Goal: Information Seeking & Learning: Learn about a topic

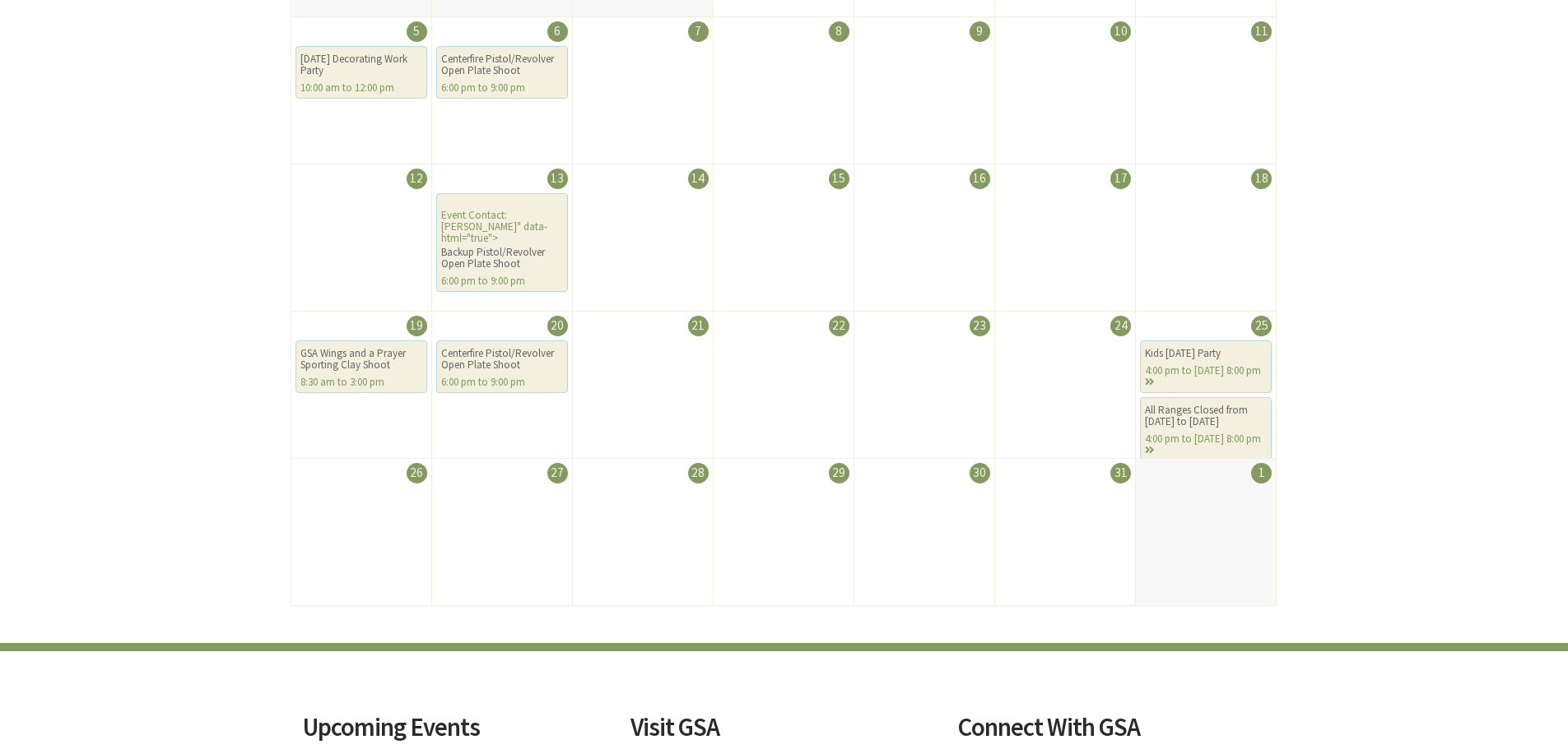
scroll to position [576, 0]
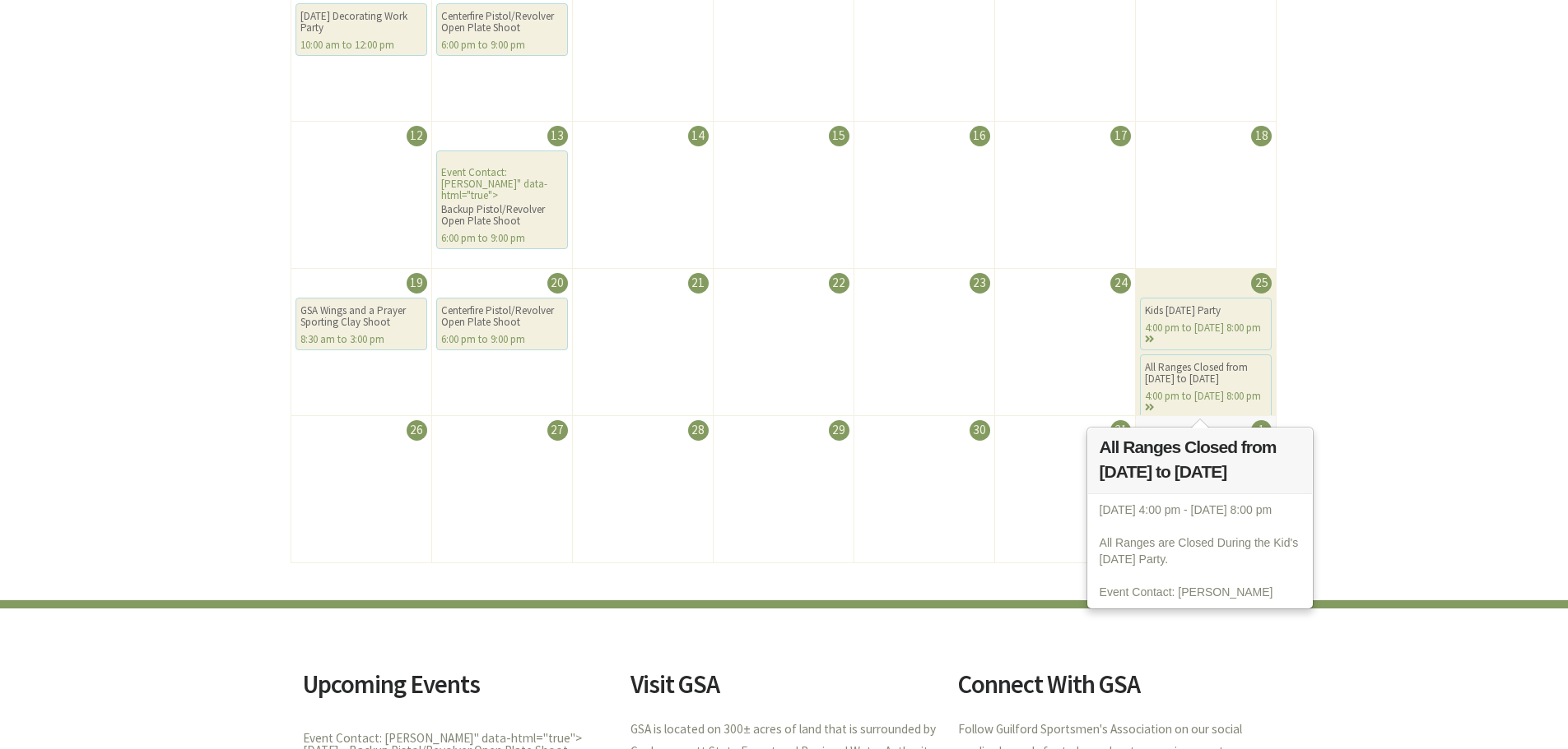
click at [1192, 373] on div "All Ranges Closed from 1600 to 2000" at bounding box center [1205, 373] width 122 height 23
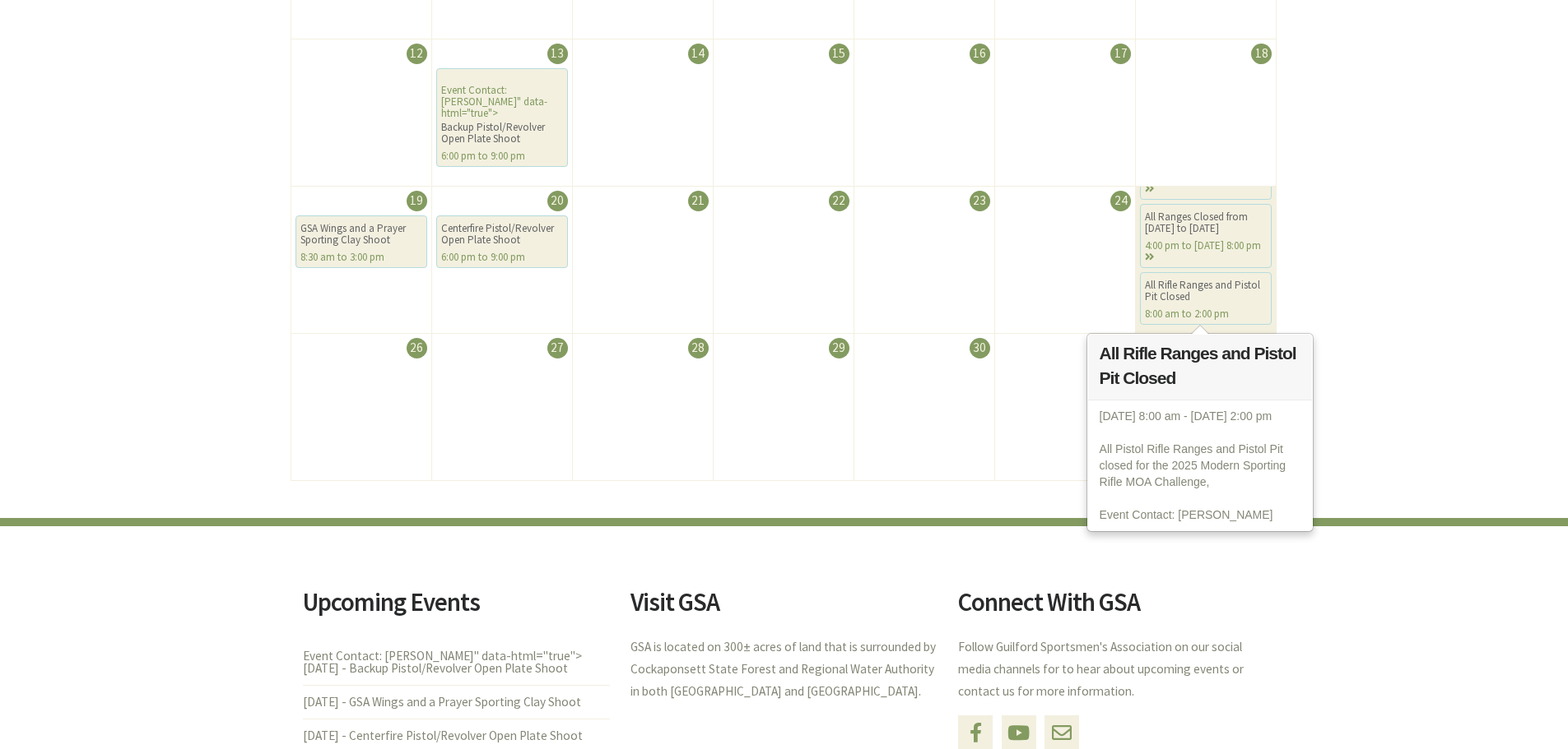
scroll to position [0, 0]
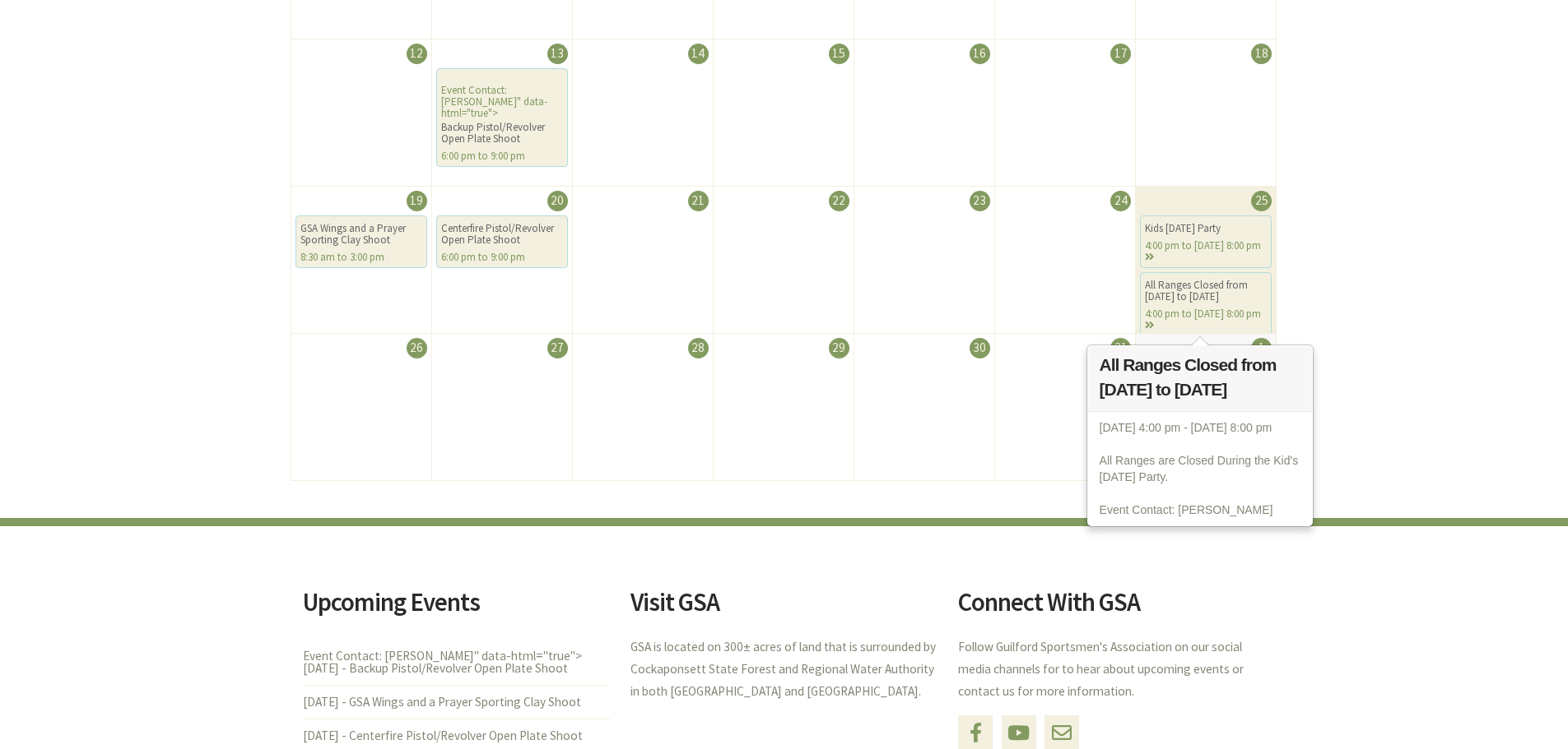
click at [1237, 288] on div "All Ranges Closed from 1600 to 2000" at bounding box center [1205, 290] width 122 height 23
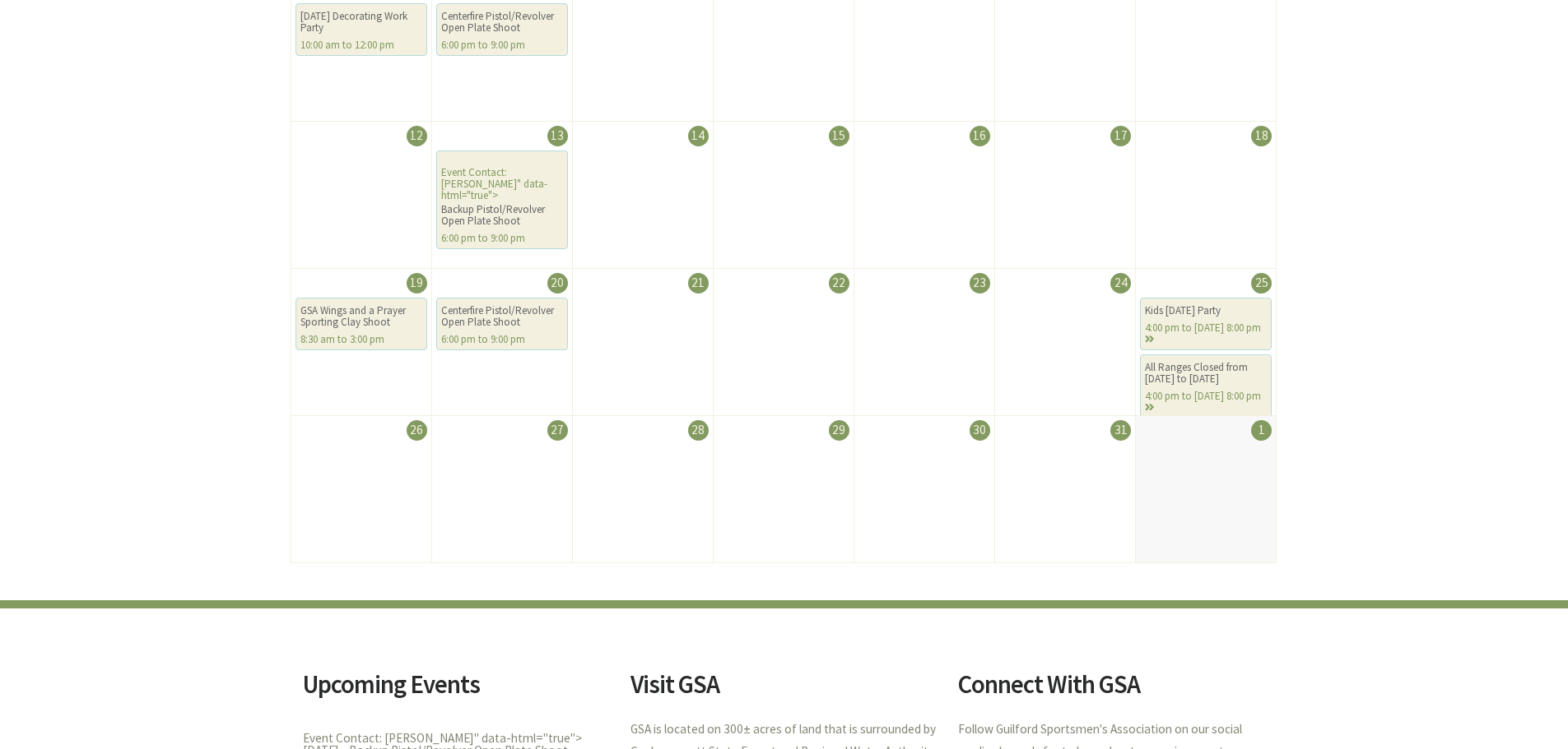
click at [1318, 309] on div "Calendar of Events October 2025 Sunday Monday Tuesday Wednesday Thursday Friday…" at bounding box center [784, 72] width 1568 height 1056
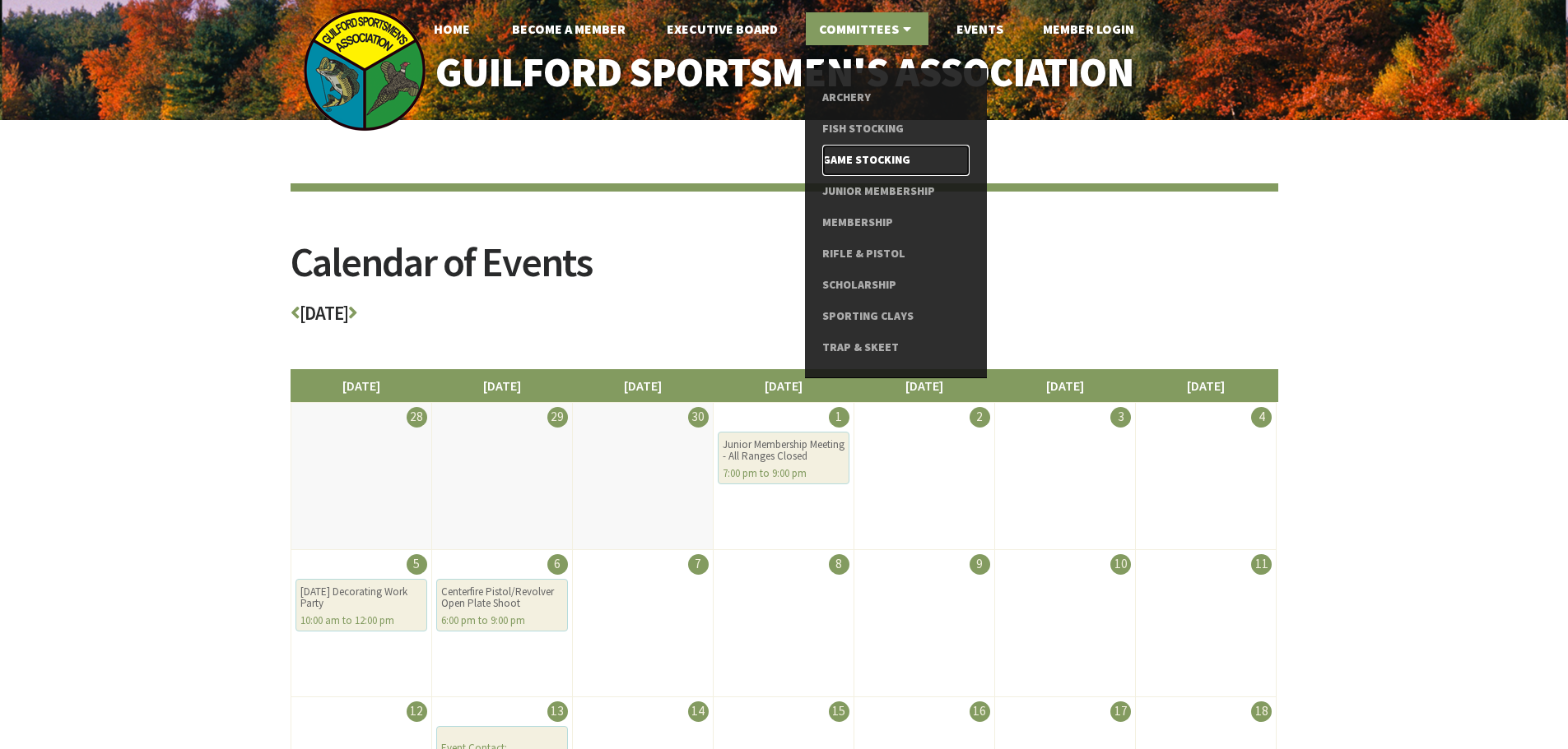
click at [862, 155] on link "Game Stocking" at bounding box center [895, 160] width 147 height 31
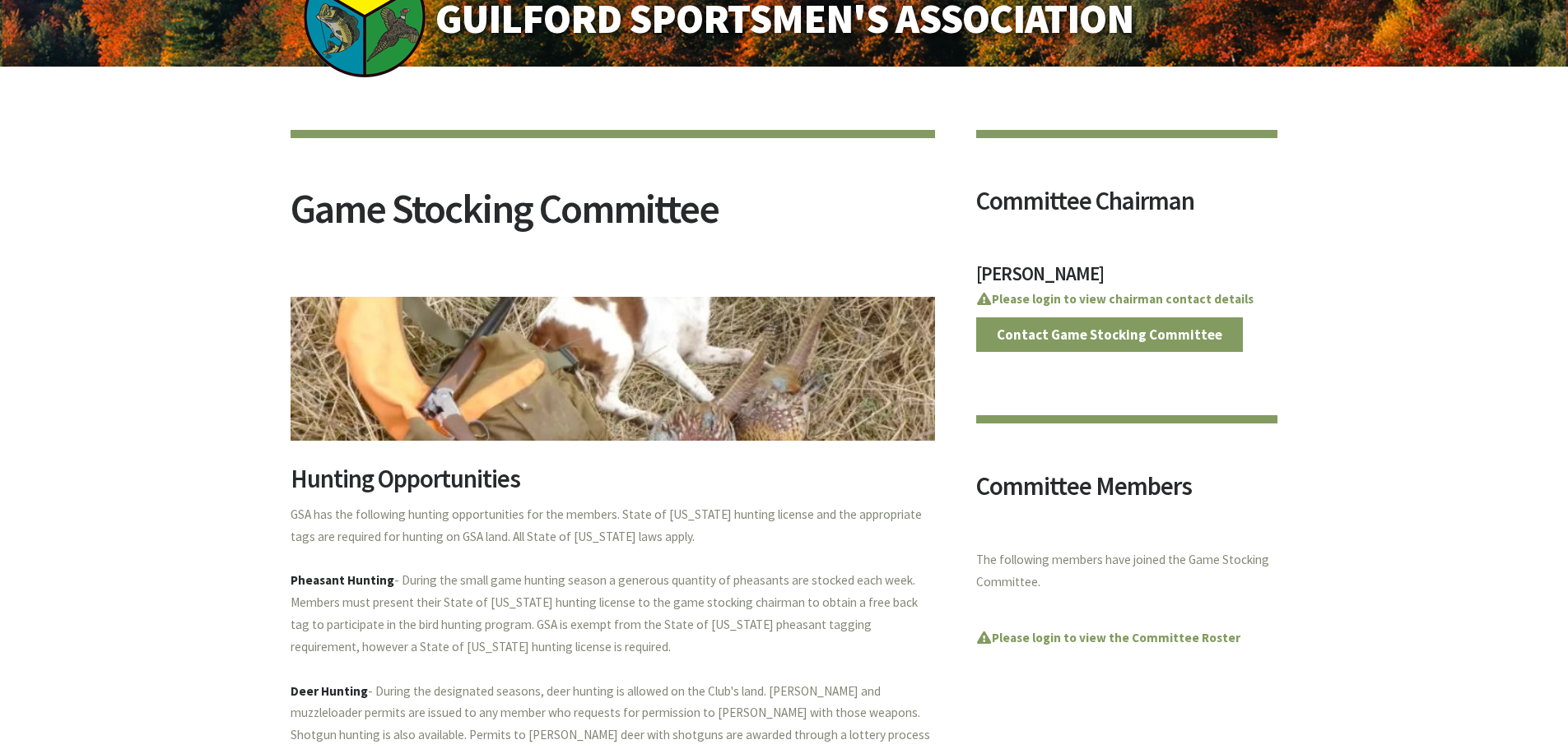
scroll to position [82, 0]
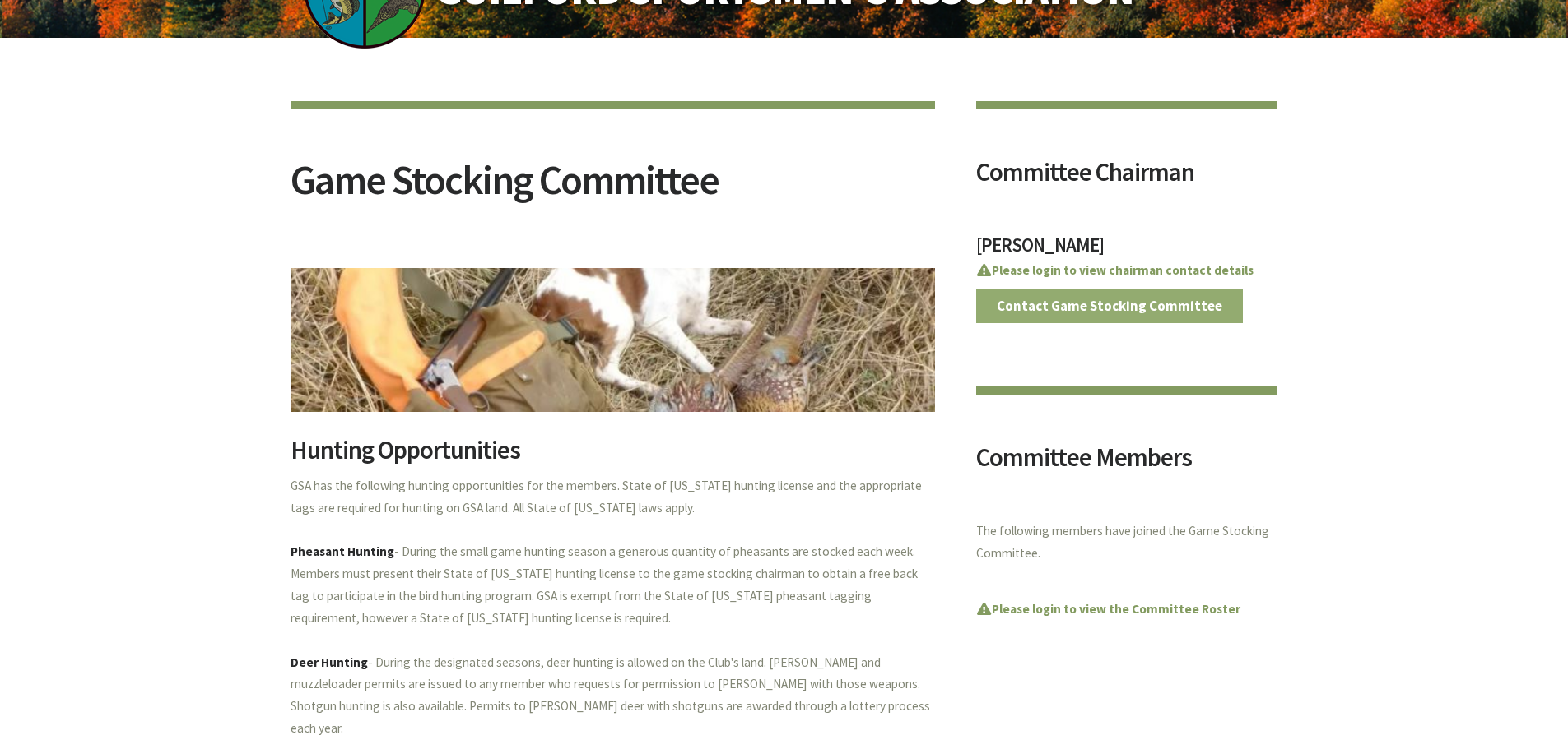
click at [1093, 311] on link "Contact Game Stocking Committee" at bounding box center [1110, 305] width 268 height 35
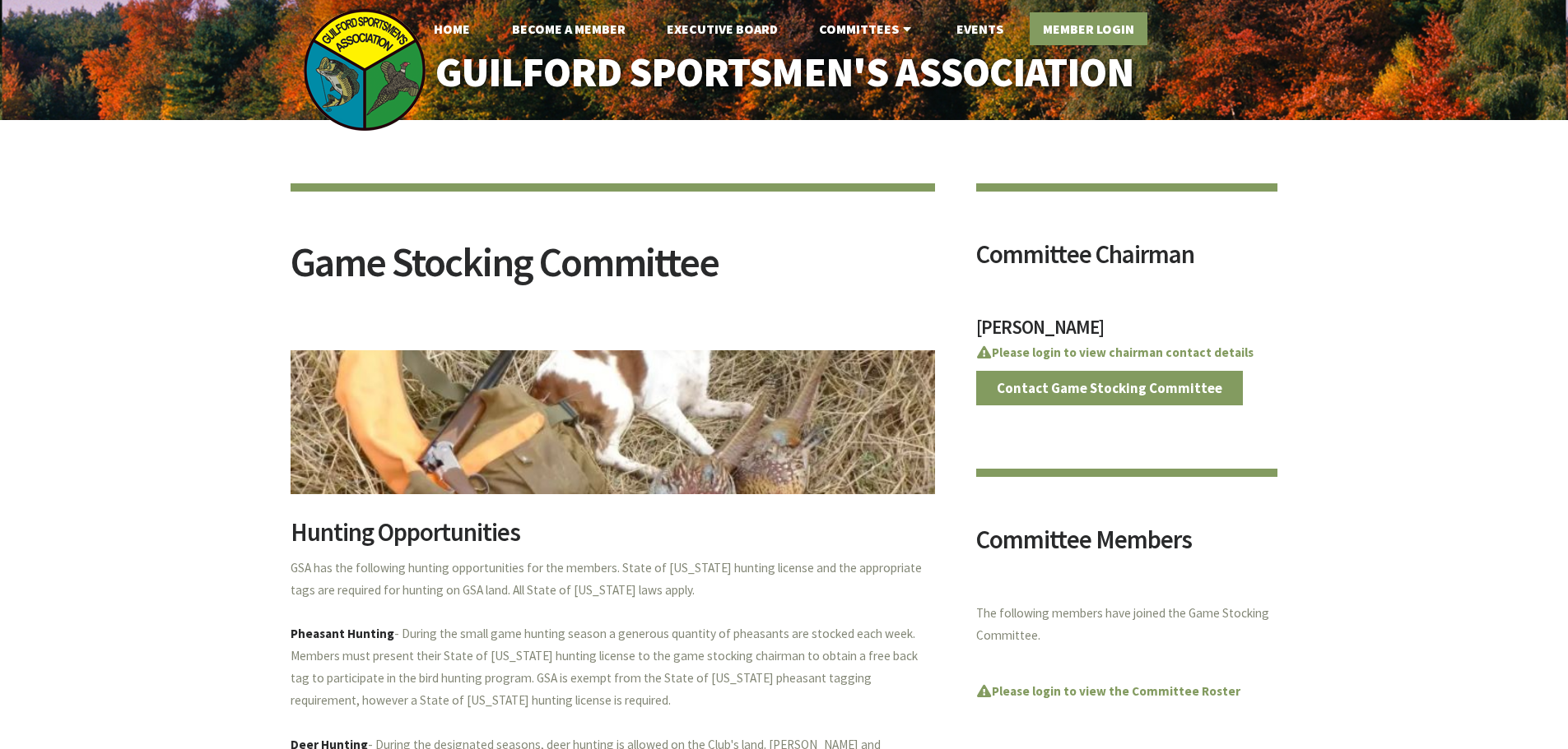
click at [1072, 34] on link "Member Login" at bounding box center [1088, 29] width 118 height 33
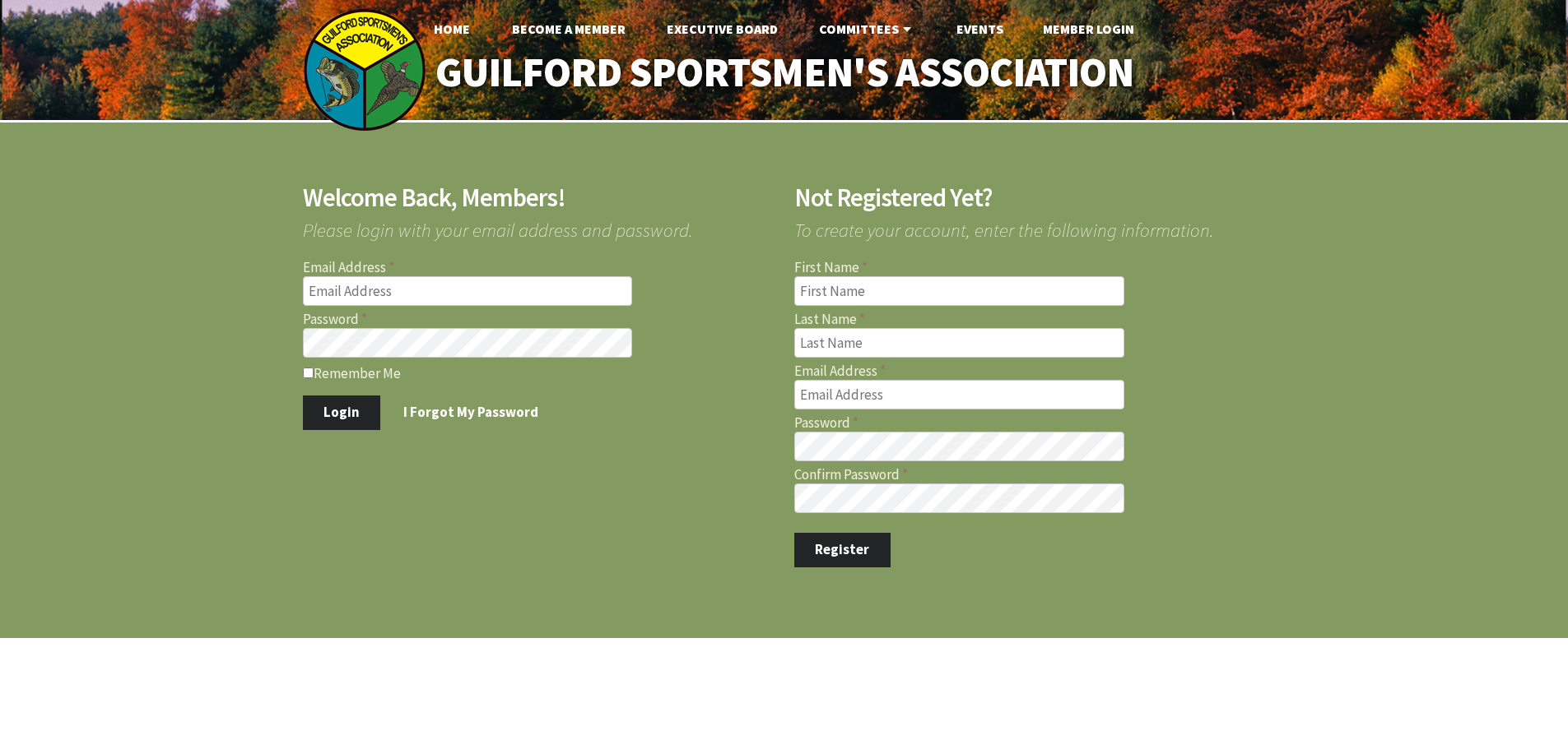
type input "[EMAIL_ADDRESS][DOMAIN_NAME]"
click at [307, 373] on input "Remember Me" at bounding box center [308, 373] width 11 height 11
checkbox input "true"
click at [341, 410] on button "Login" at bounding box center [342, 412] width 78 height 35
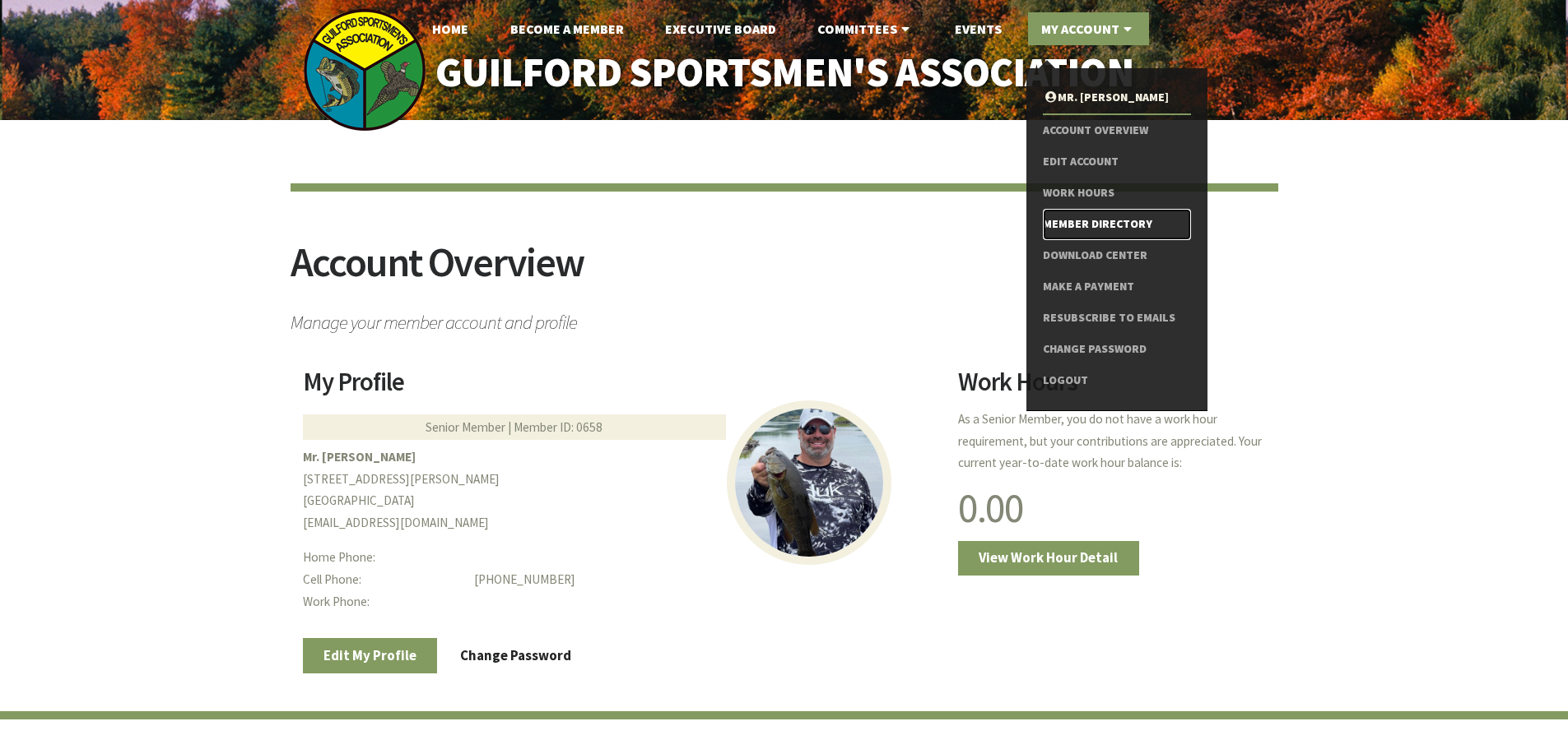
click at [1134, 222] on link "Member Directory" at bounding box center [1116, 224] width 147 height 31
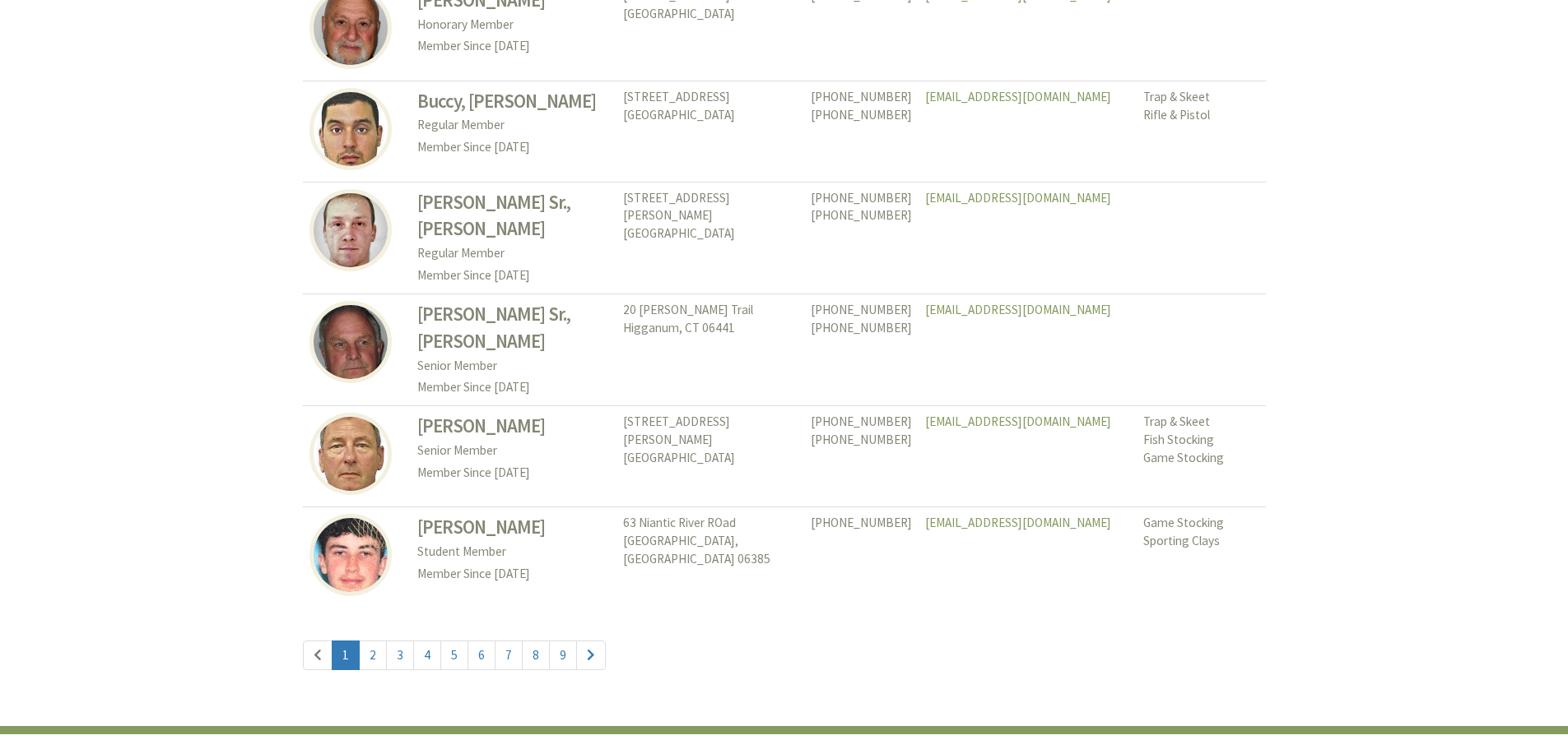
scroll to position [7562, 0]
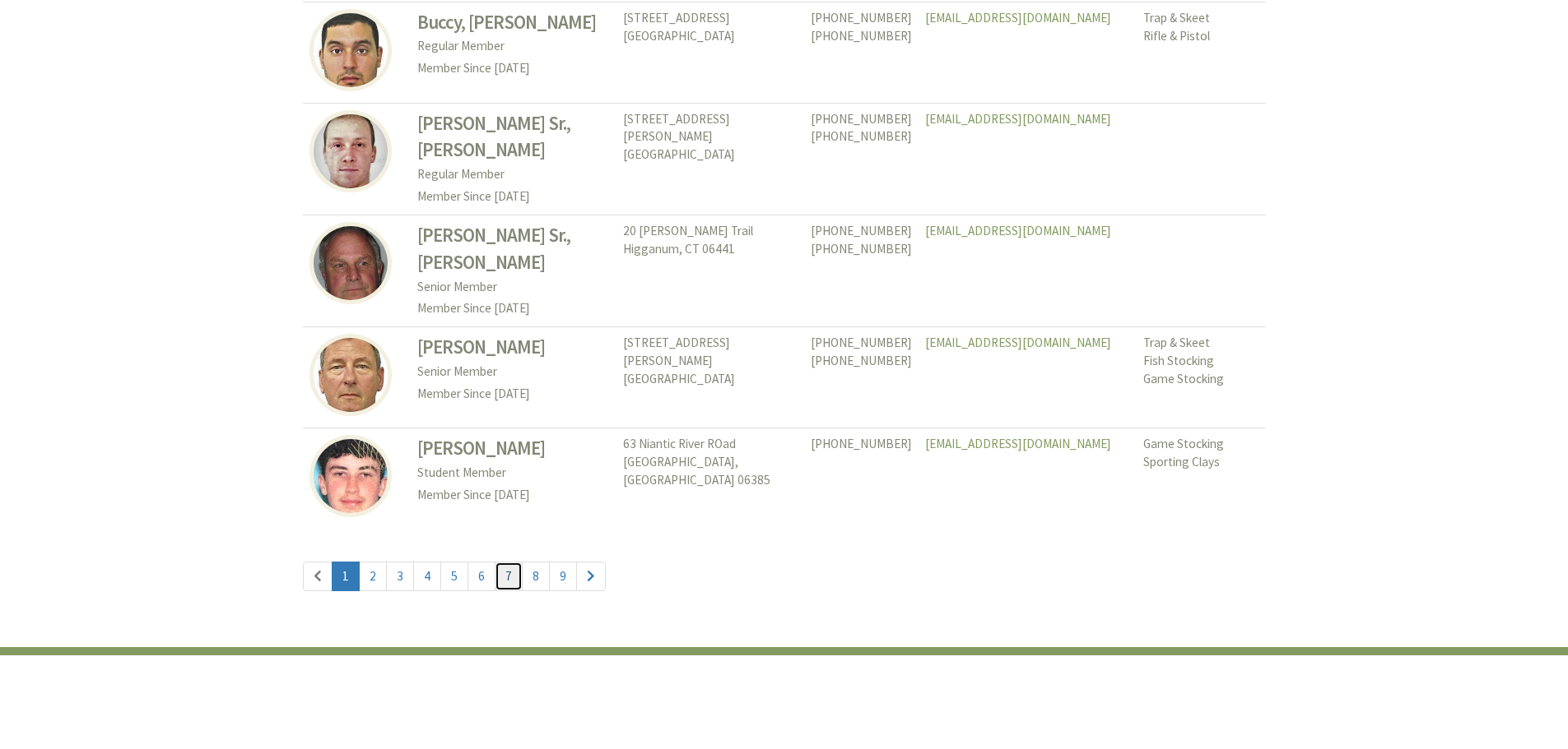
click at [502, 561] on link "7" at bounding box center [508, 576] width 28 height 29
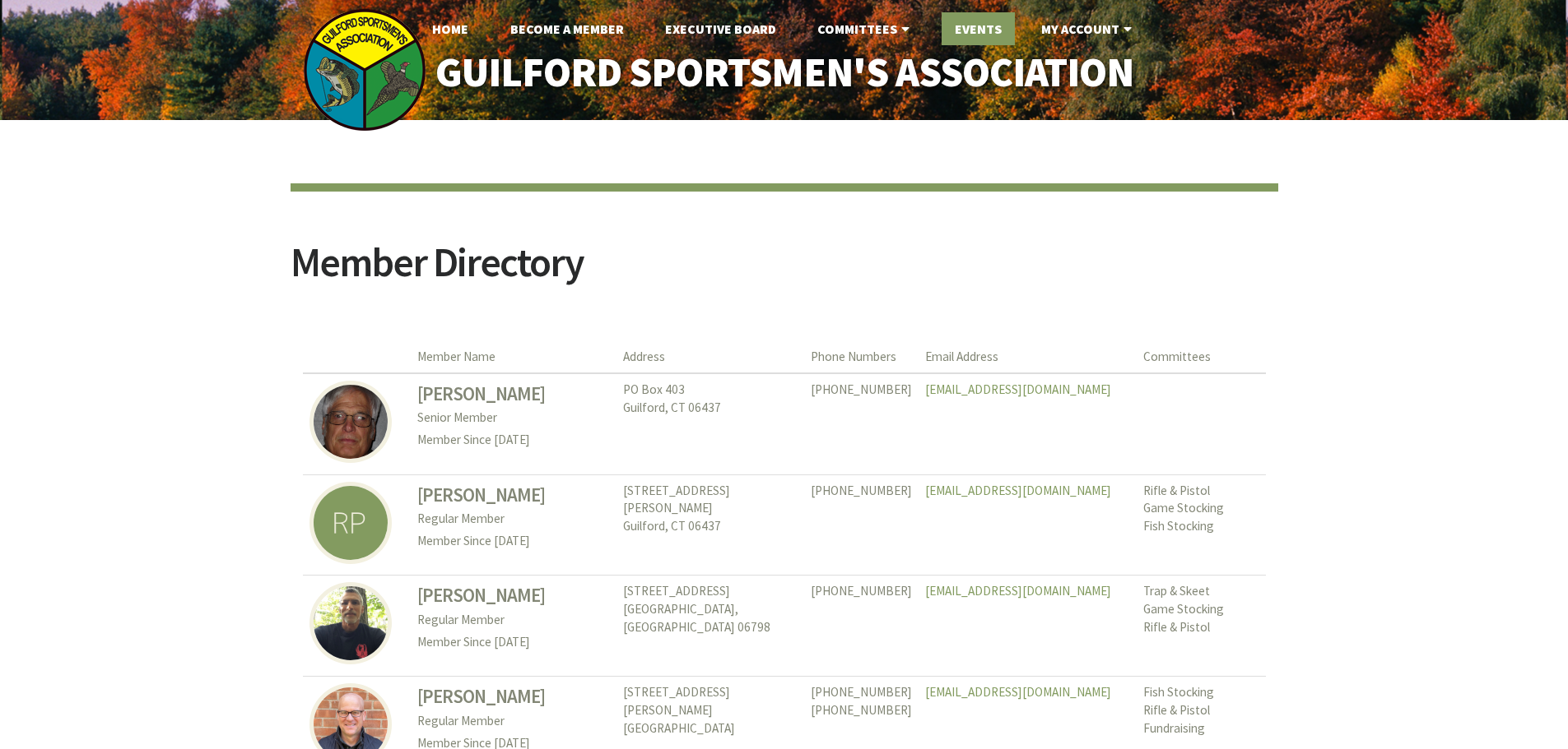
click at [989, 24] on link "Events" at bounding box center [978, 29] width 73 height 33
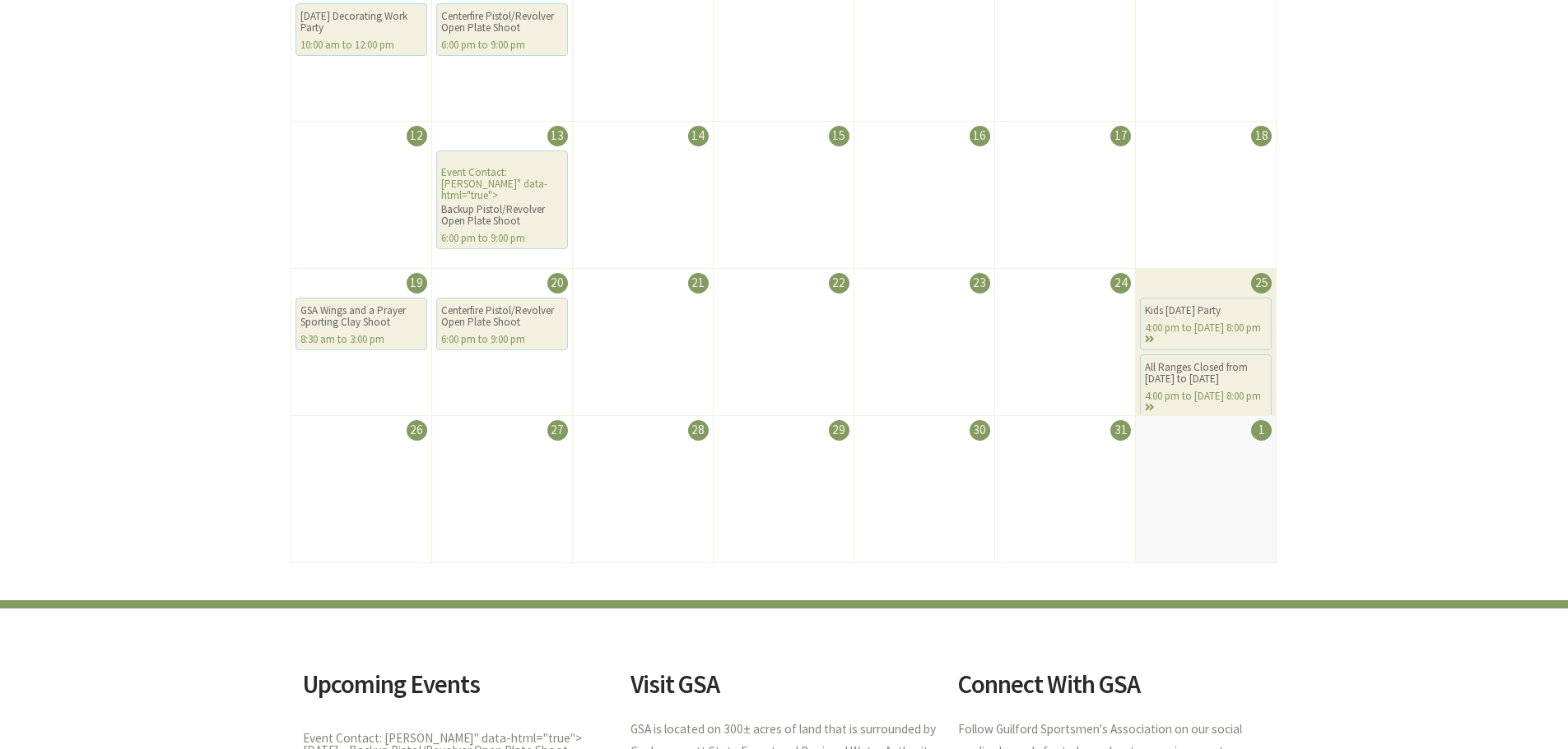
click at [1182, 311] on div "Kids [DATE] Party" at bounding box center [1205, 311] width 122 height 12
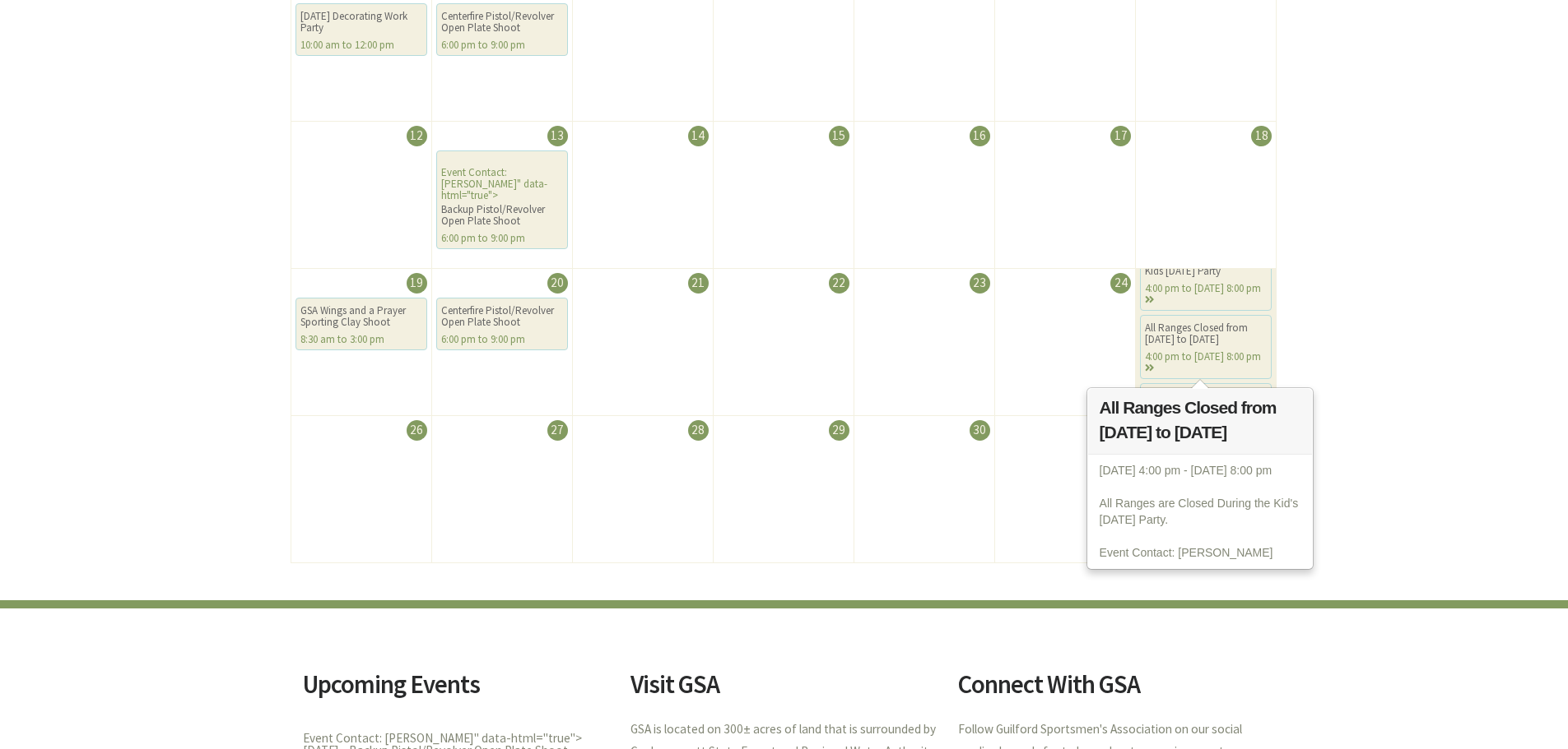
click at [1152, 369] on div "4:00 pm to [DATE] 8:00 pm" at bounding box center [1205, 362] width 122 height 23
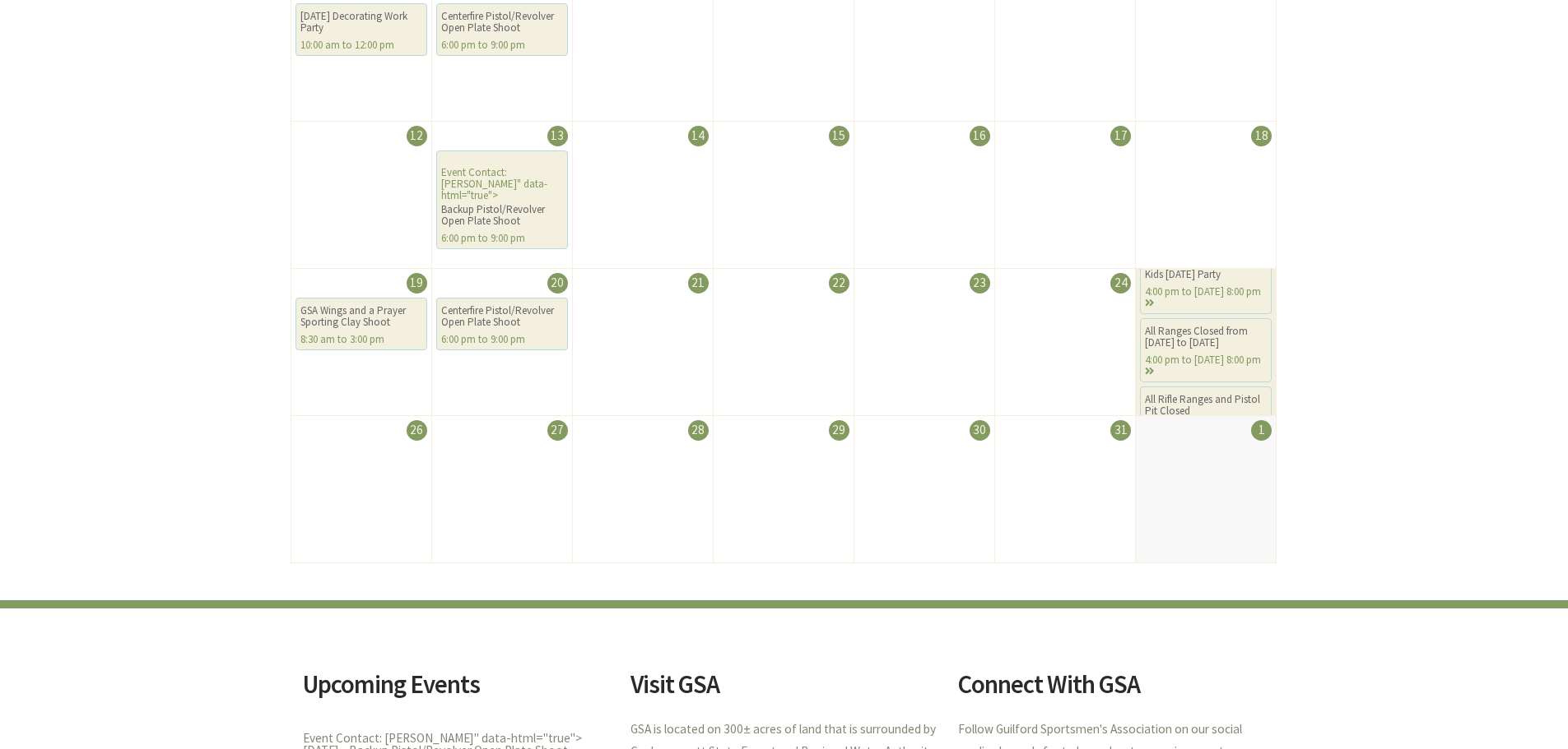
scroll to position [0, 0]
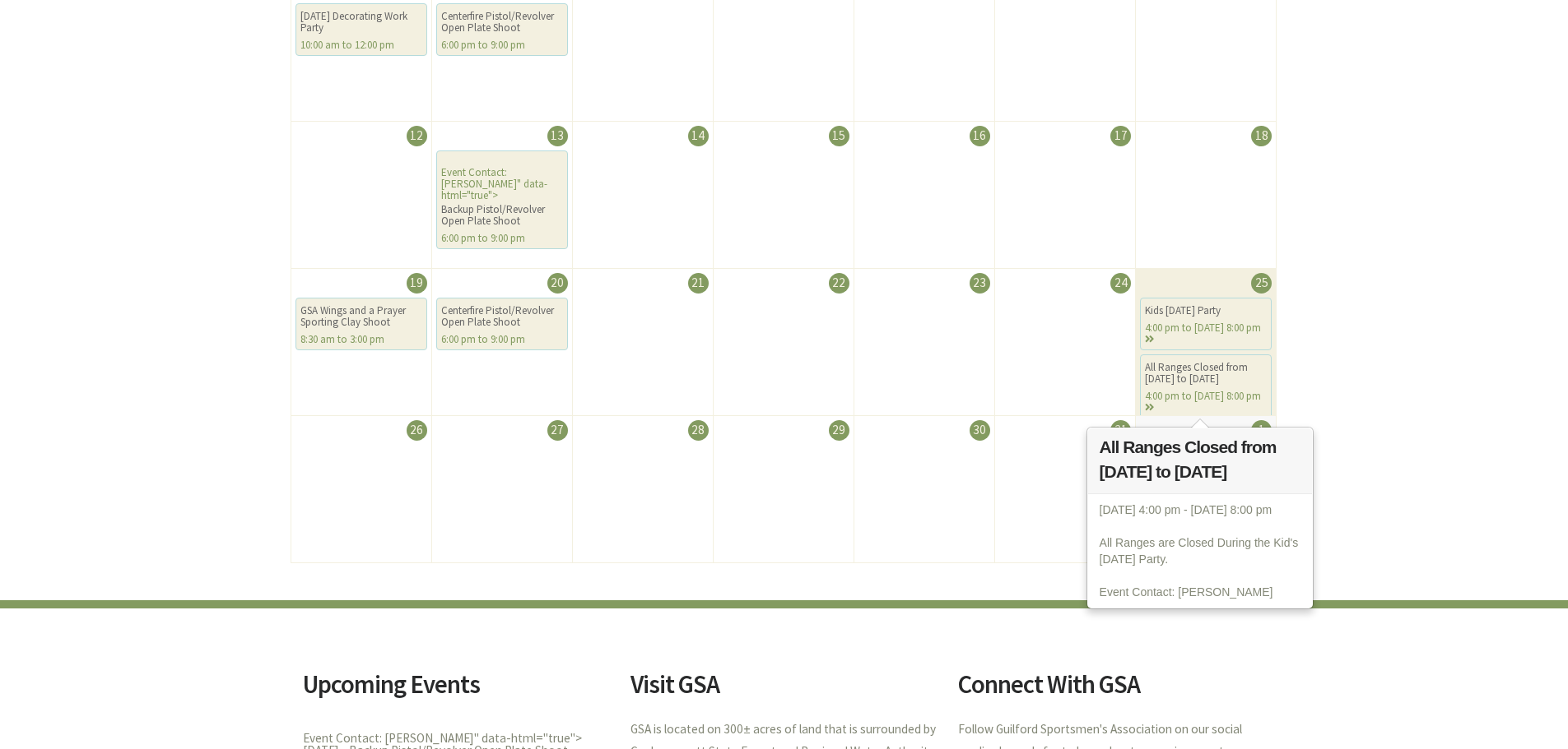
click at [1210, 381] on div "All Ranges Closed from [DATE] to [DATE]" at bounding box center [1205, 373] width 122 height 23
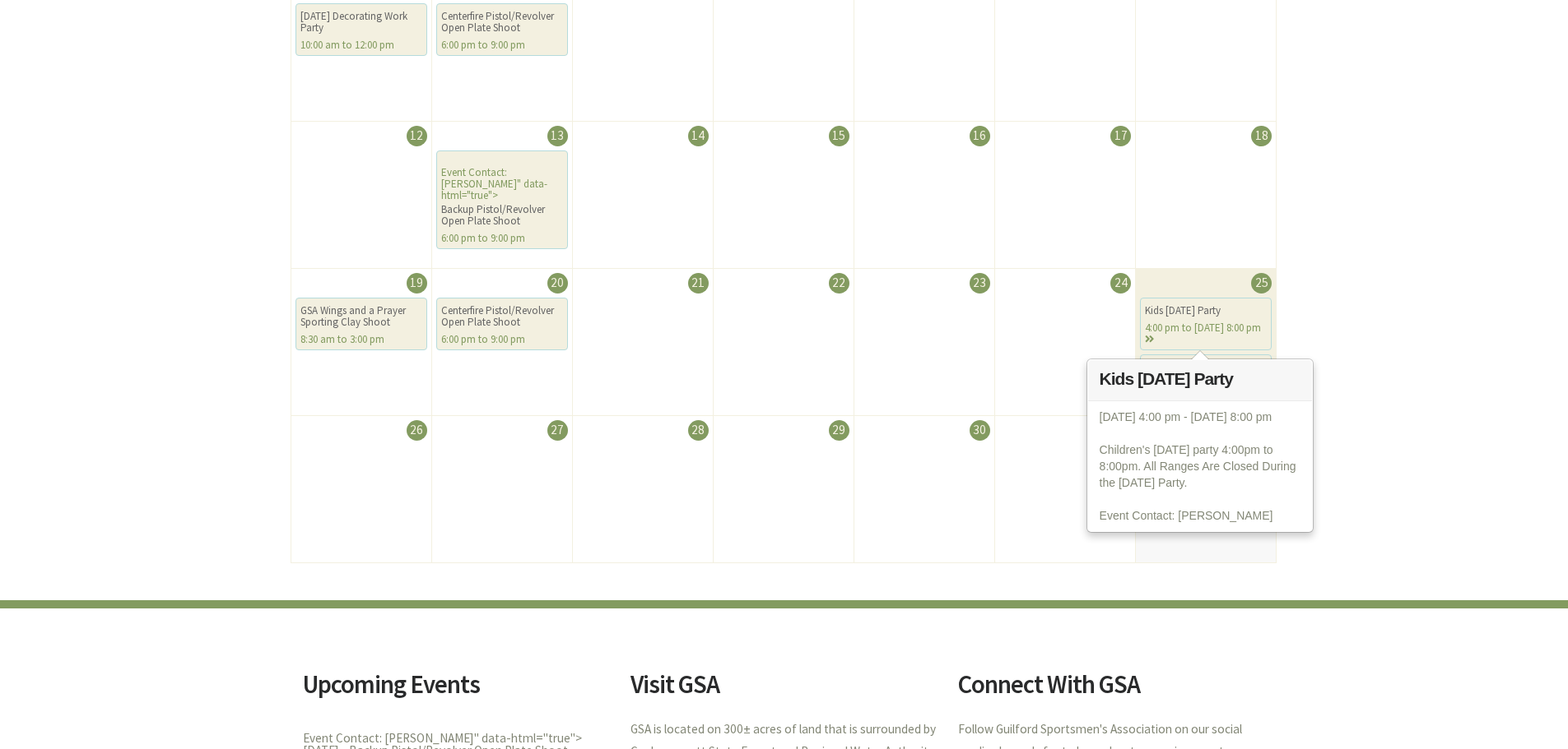
click at [1192, 316] on div "Kids [DATE] Party" at bounding box center [1205, 311] width 122 height 12
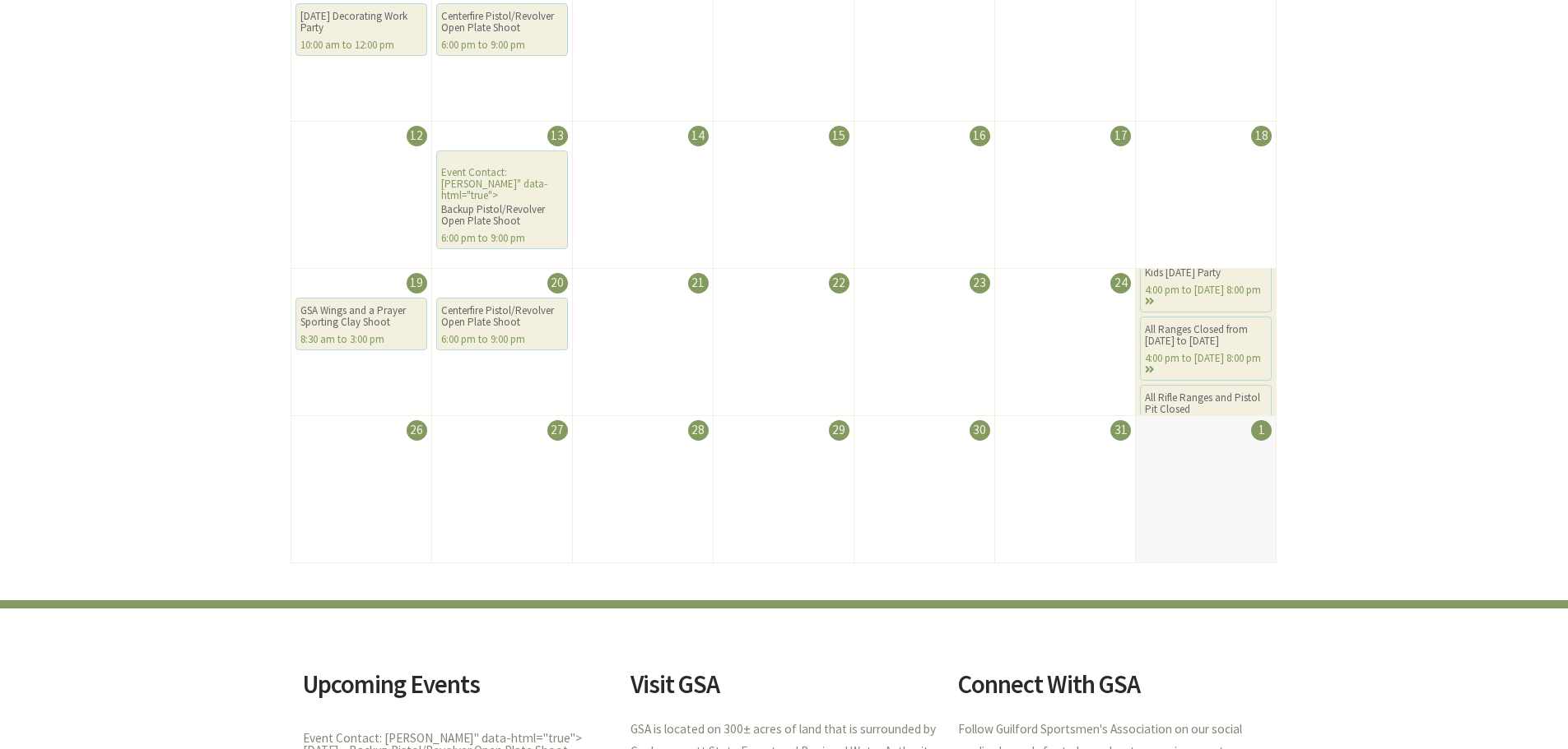
scroll to position [68, 0]
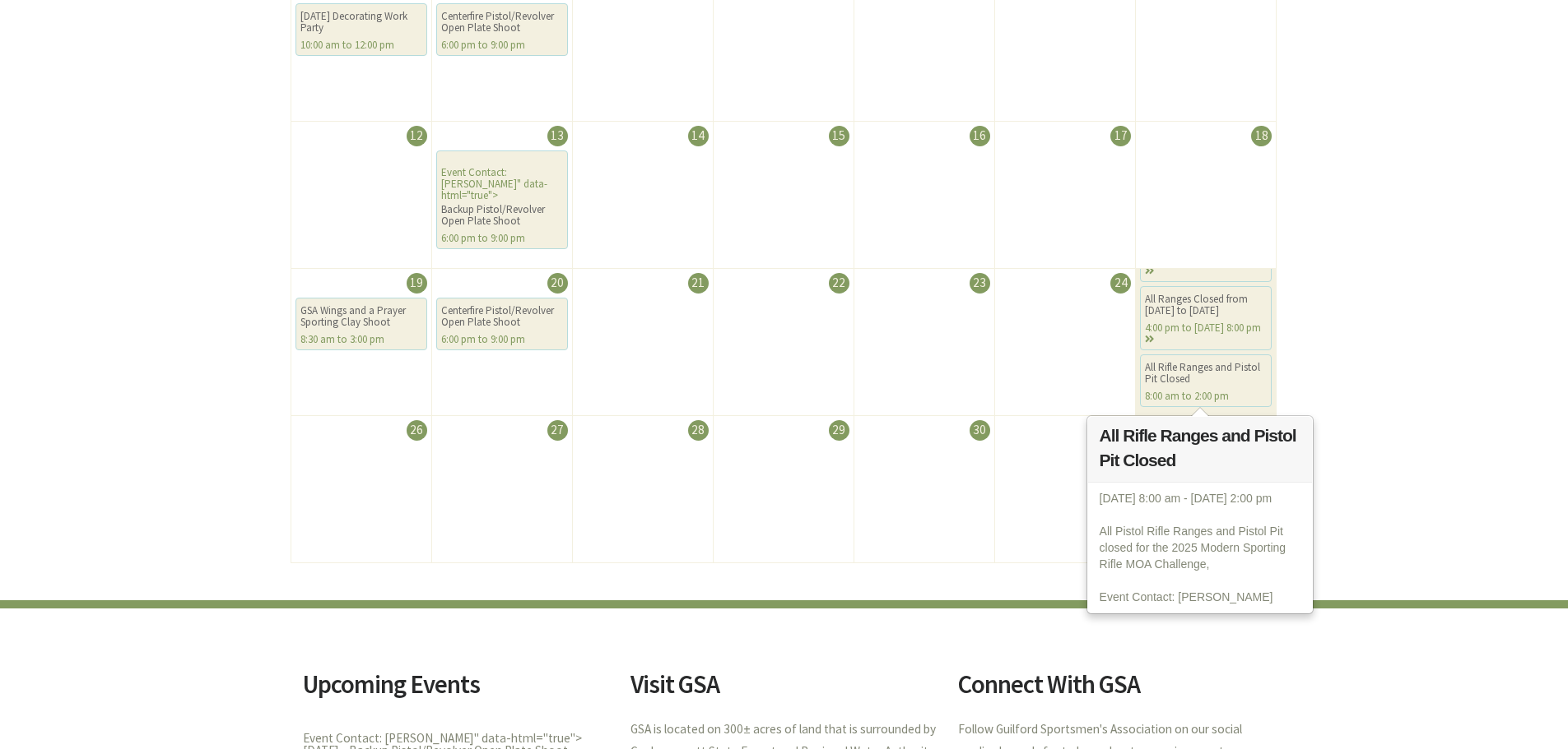
click at [1194, 379] on div "All Rifle Ranges and Pistol Pit Closed" at bounding box center [1205, 373] width 122 height 23
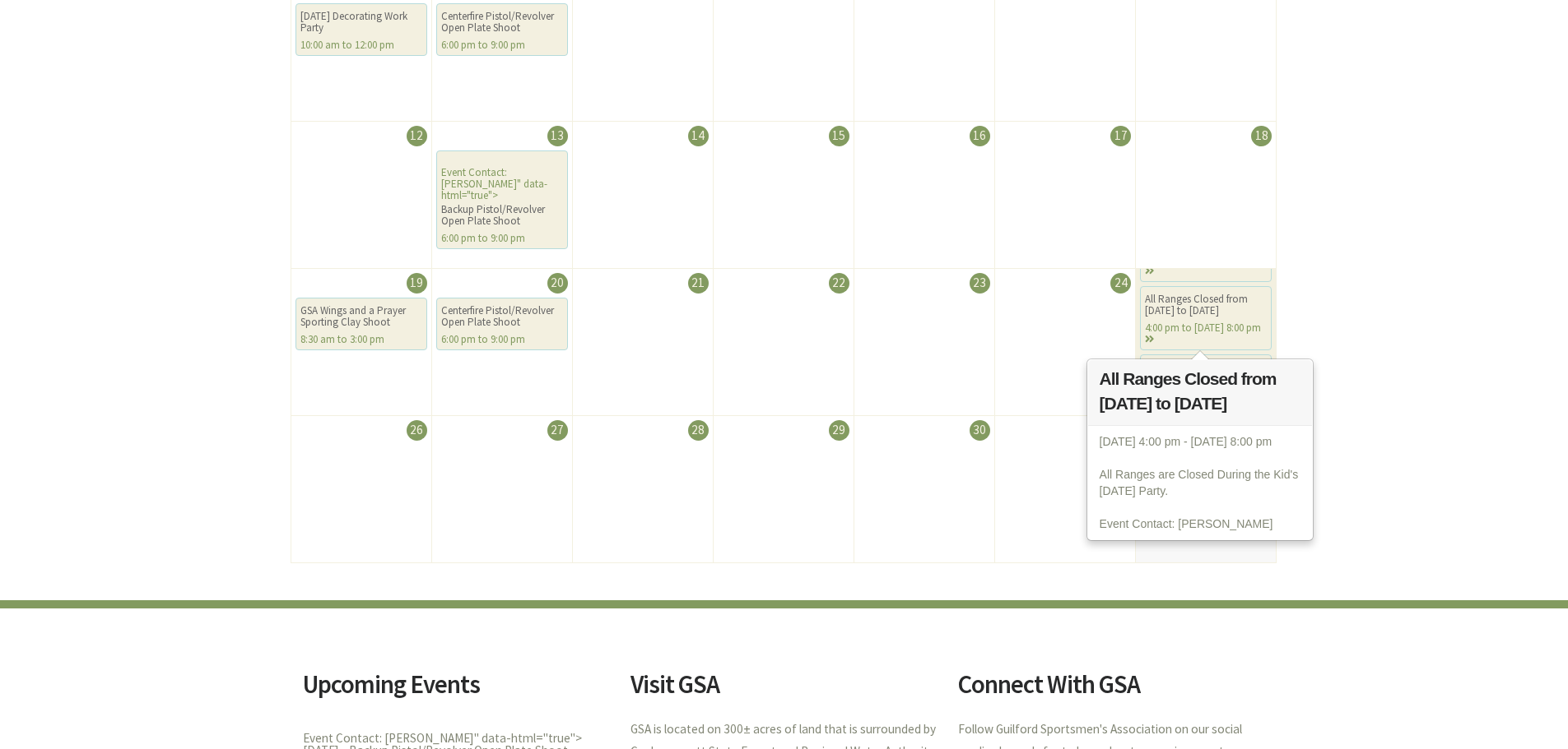
click at [1191, 327] on div "4:00 pm to [DATE] 8:00 pm" at bounding box center [1205, 333] width 122 height 23
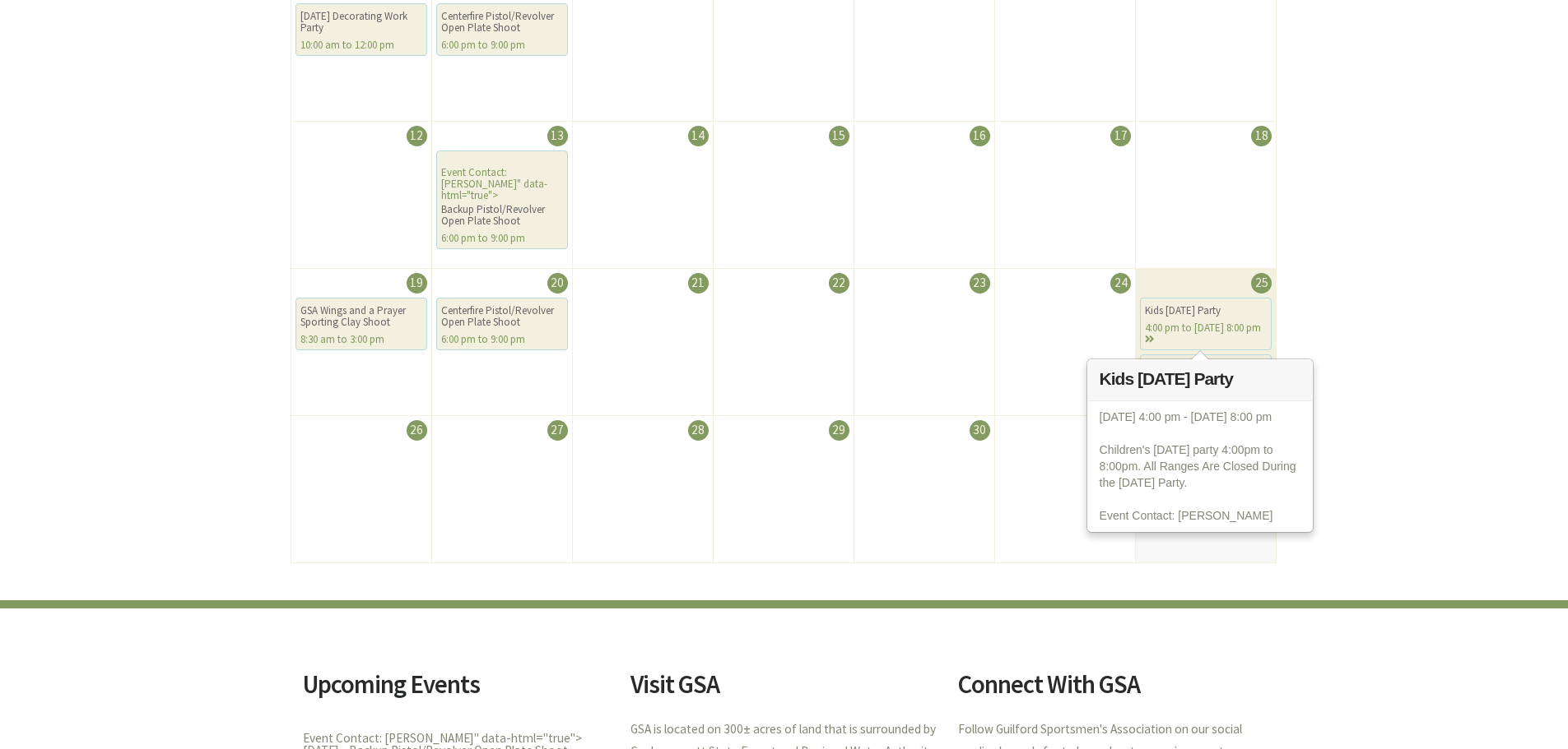
click at [1194, 327] on div "4:00 pm to [DATE] 8:00 pm" at bounding box center [1205, 333] width 122 height 23
click at [1194, 322] on div "4:00 pm to [DATE] 8:00 pm" at bounding box center [1205, 333] width 122 height 23
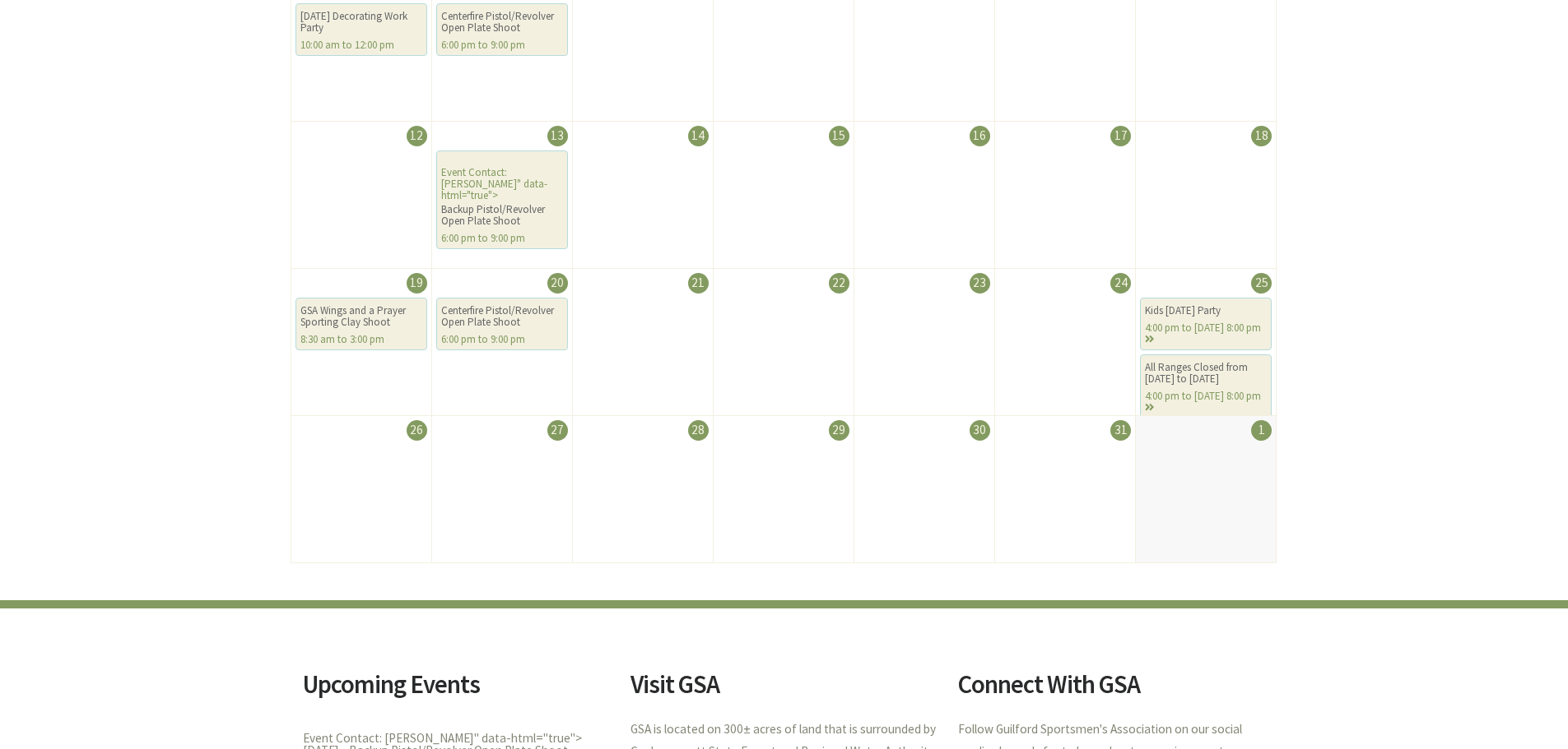
click at [1351, 307] on div "Calendar of Events October 2025 Sunday Monday Tuesday Wednesday Thursday Friday…" at bounding box center [784, 72] width 1568 height 1056
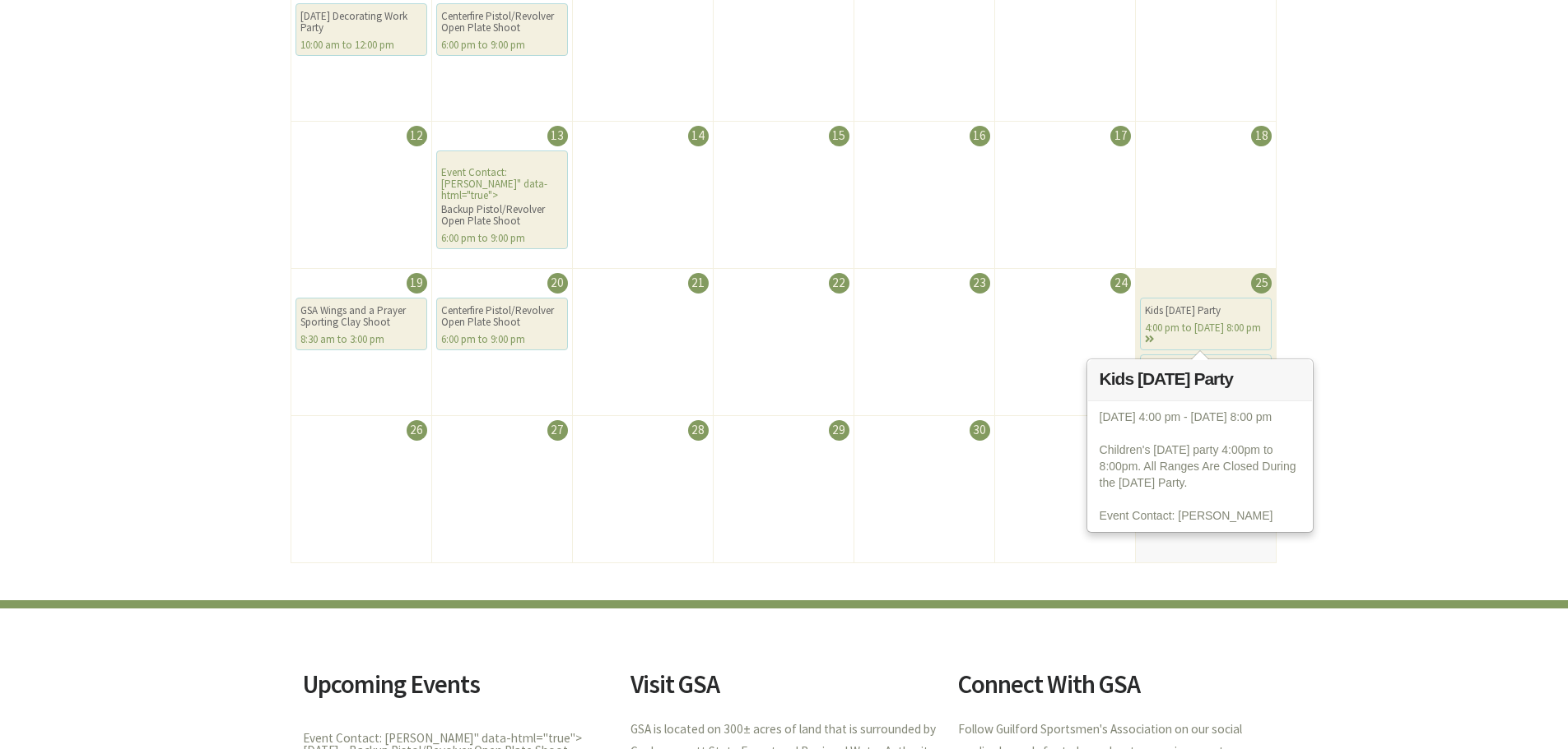
click at [1170, 311] on div "Kids [DATE] Party" at bounding box center [1205, 311] width 122 height 12
click at [1202, 313] on div "Kids [DATE] Party" at bounding box center [1205, 311] width 122 height 12
click at [1201, 332] on div "4:00 pm to [DATE] 8:00 pm" at bounding box center [1205, 333] width 122 height 23
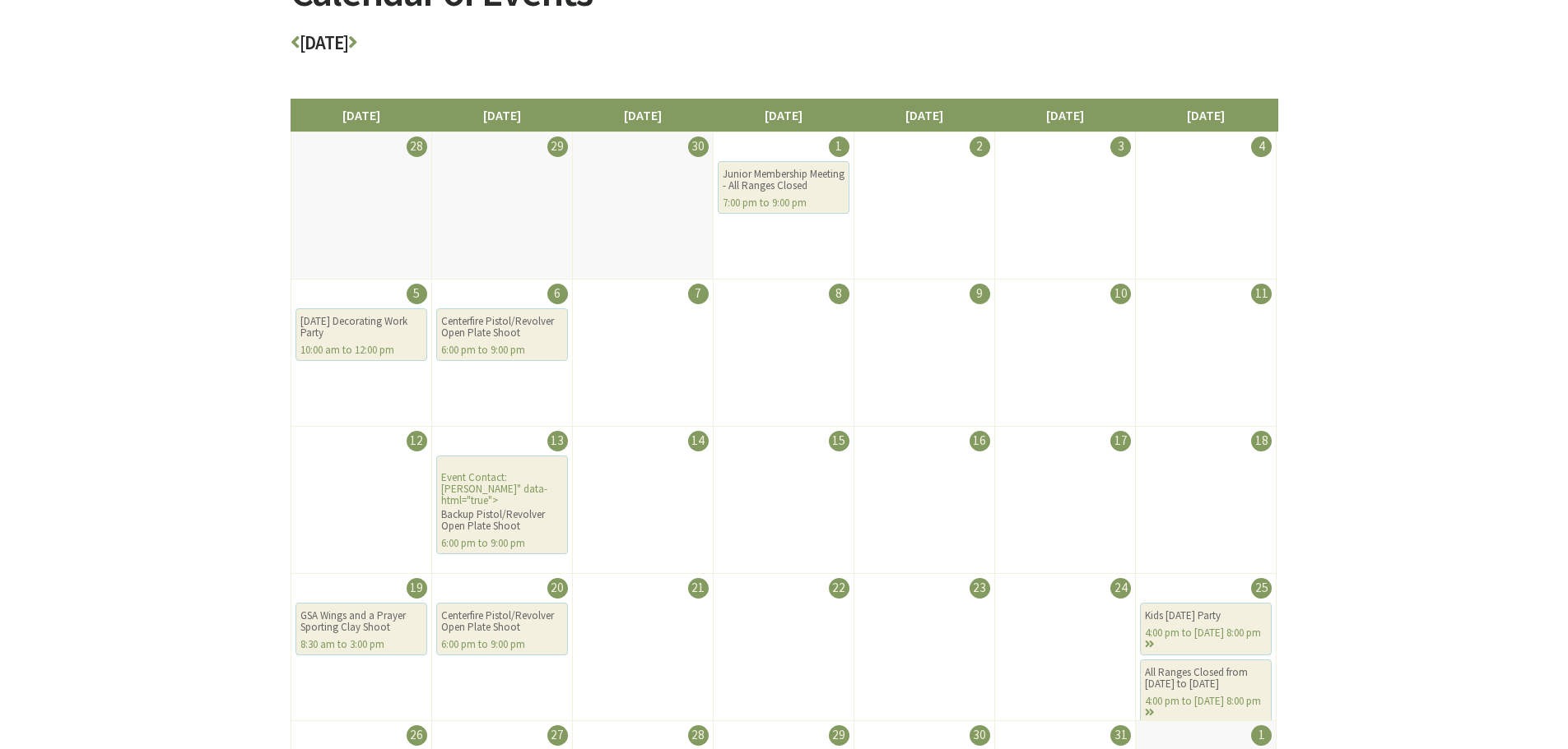
scroll to position [247, 0]
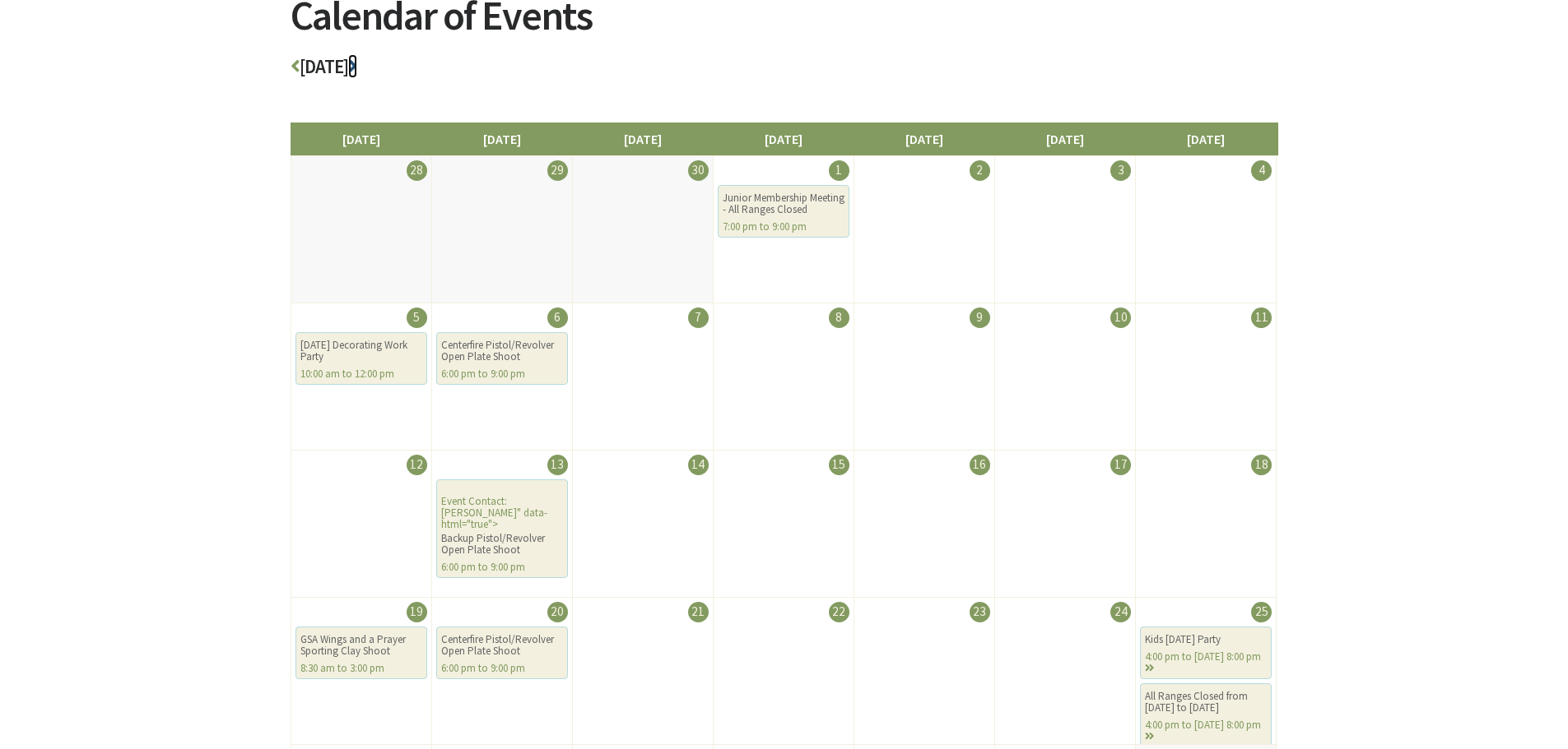
click at [357, 68] on icon at bounding box center [352, 66] width 9 height 19
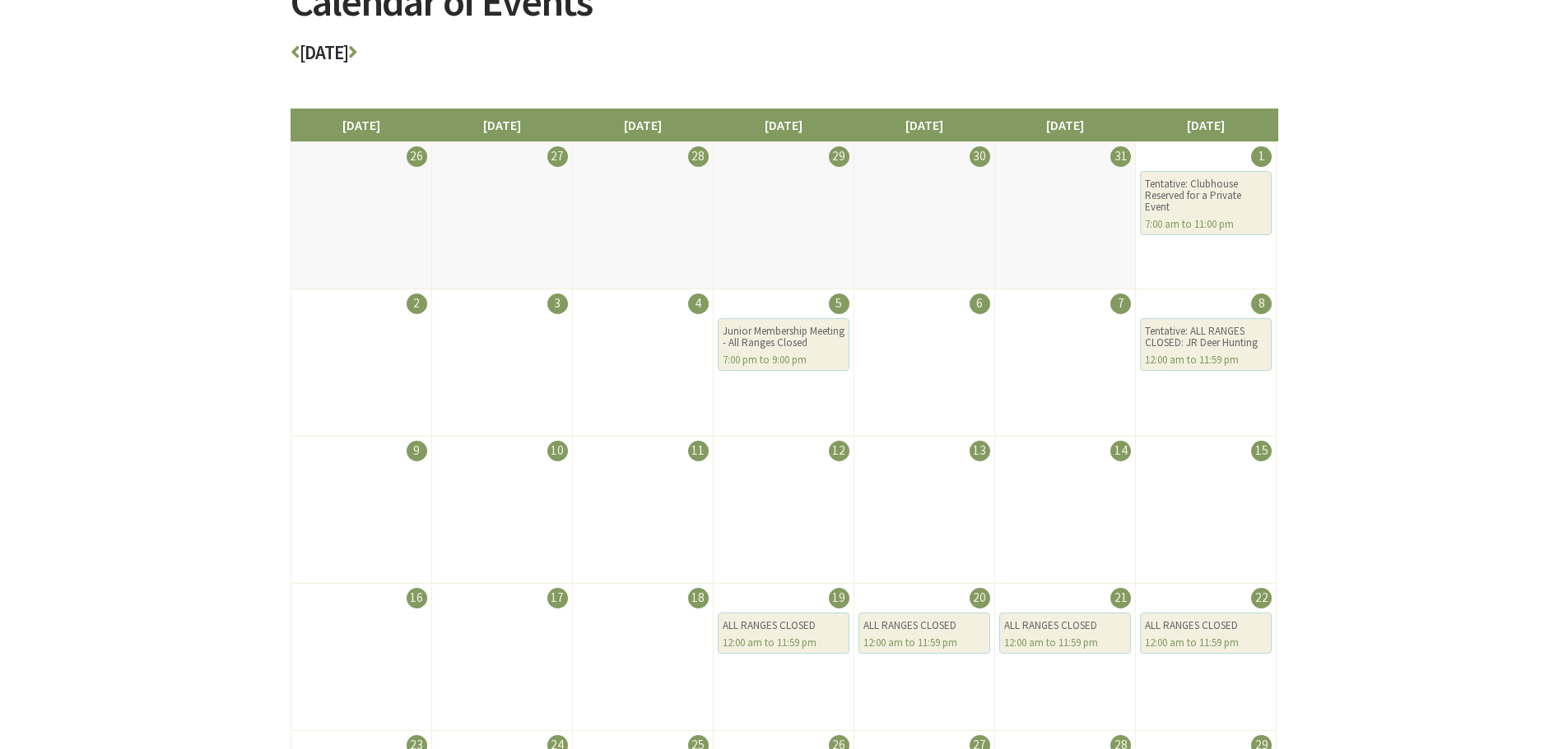
scroll to position [247, 0]
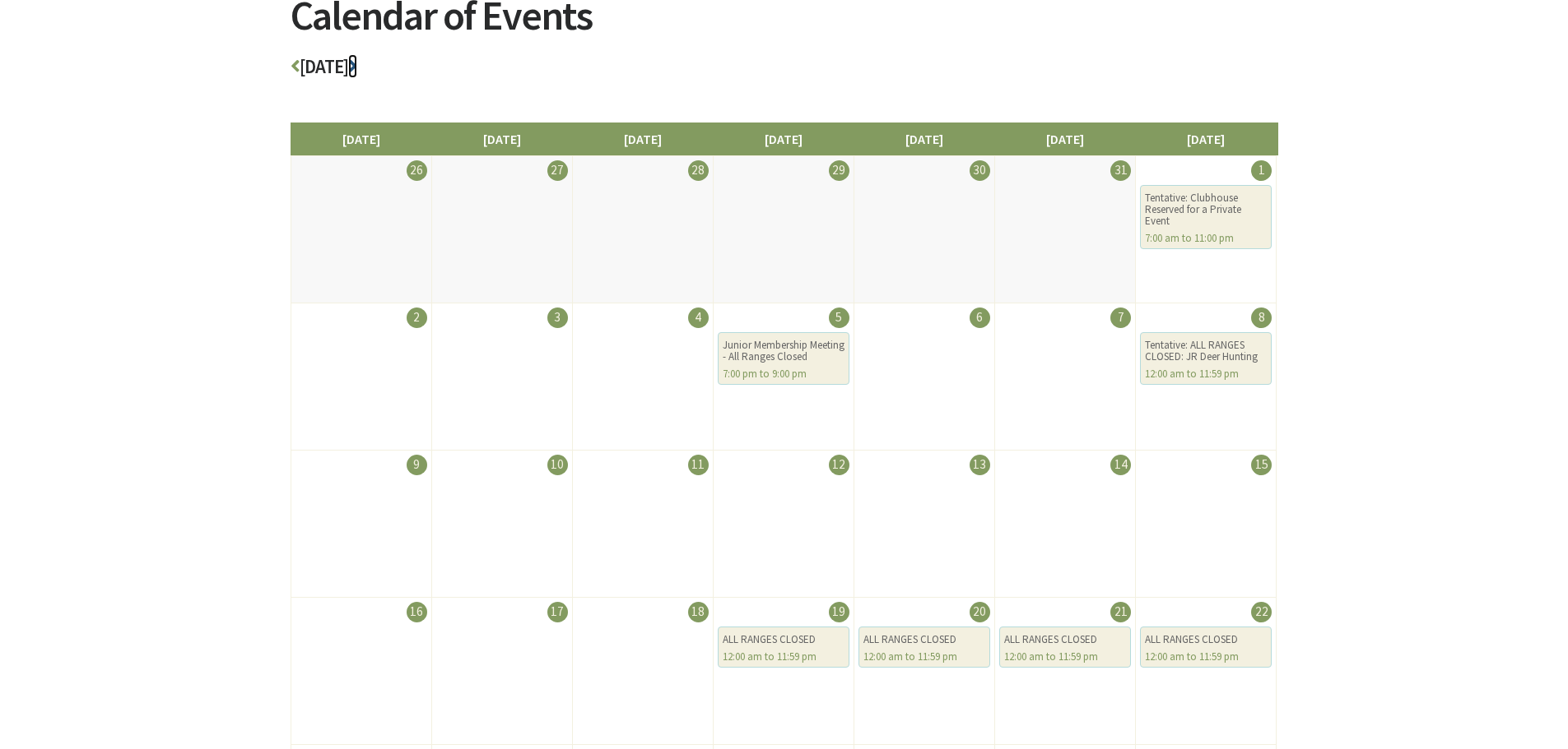
click at [357, 68] on icon at bounding box center [352, 66] width 9 height 19
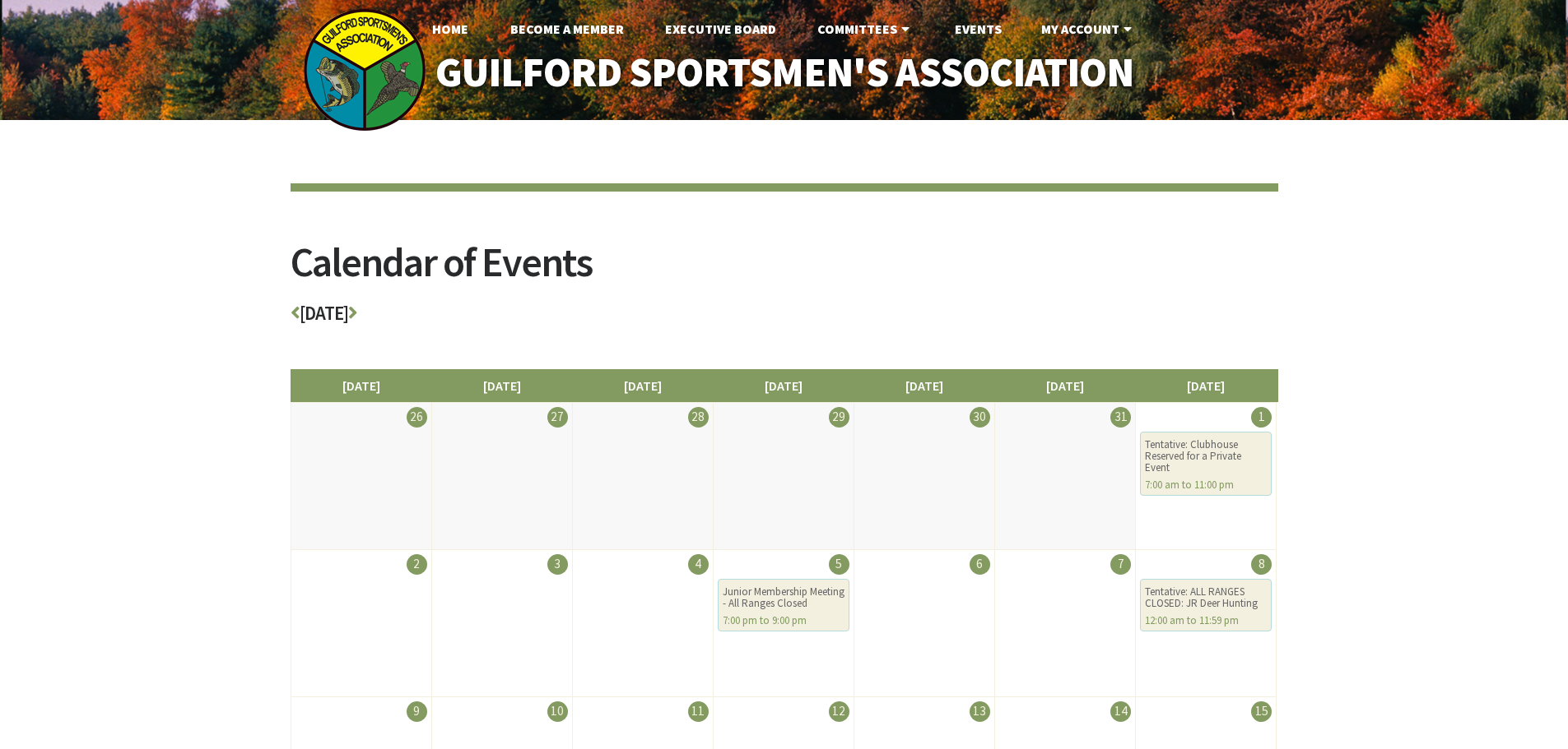
scroll to position [247, 0]
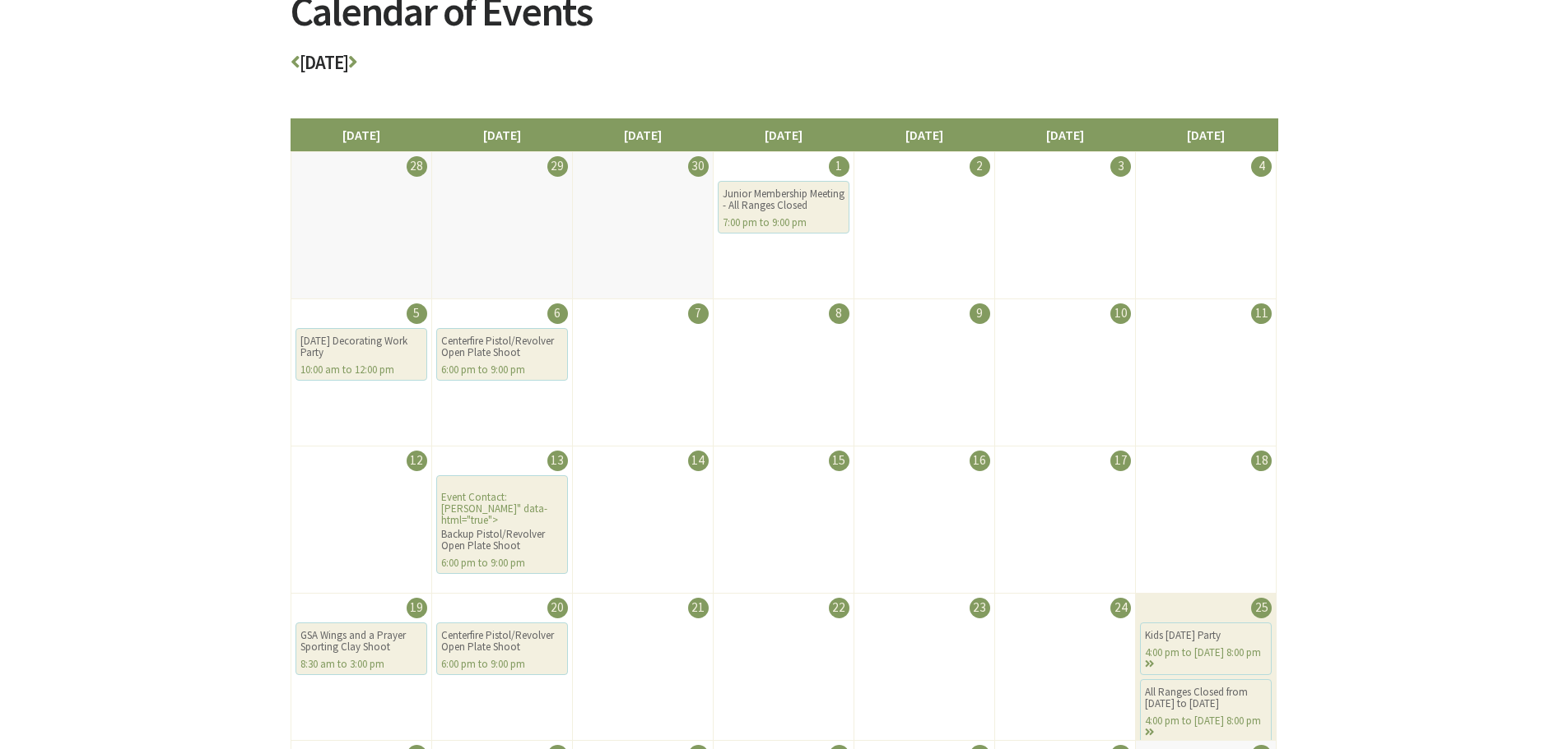
scroll to position [247, 0]
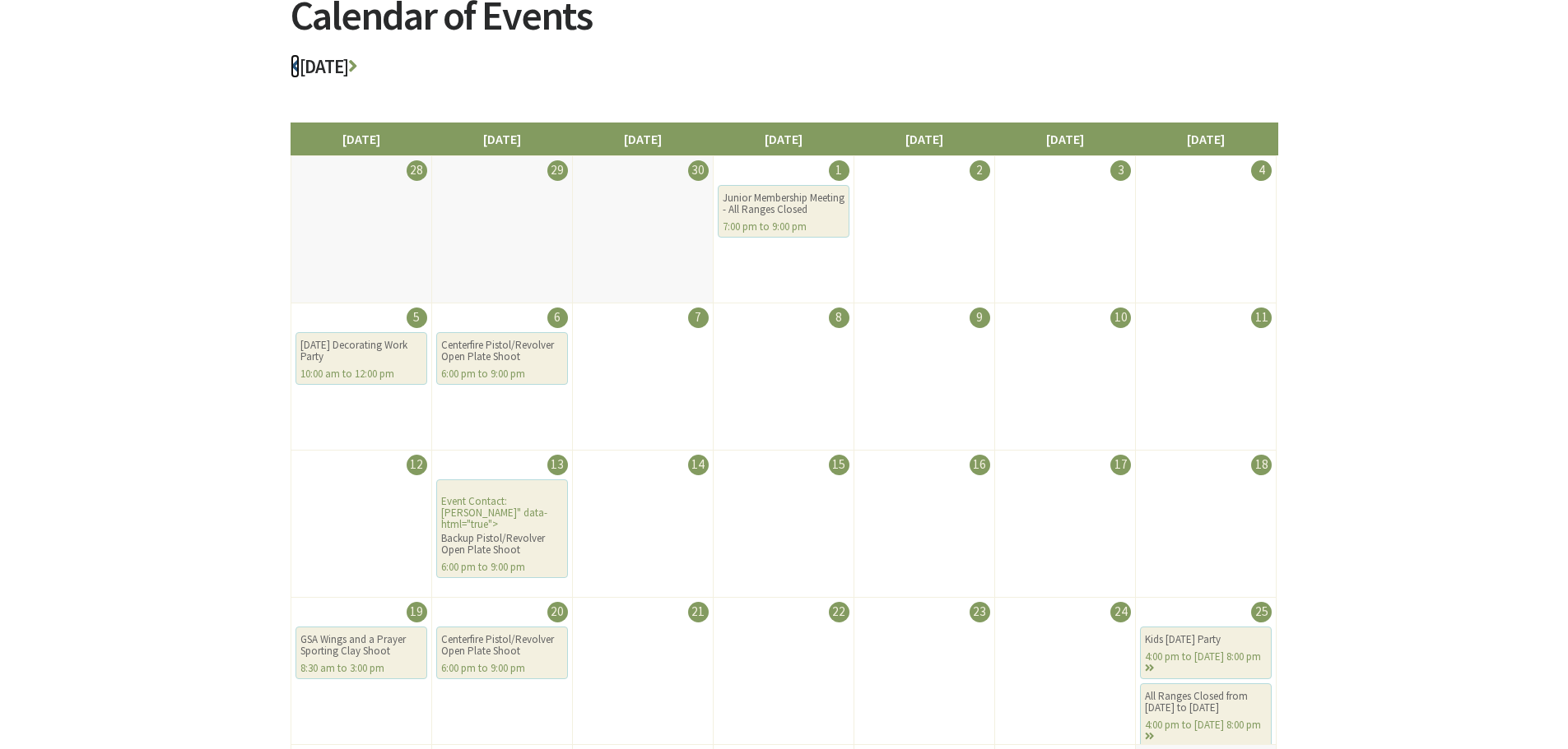
click at [292, 65] on icon at bounding box center [295, 66] width 9 height 19
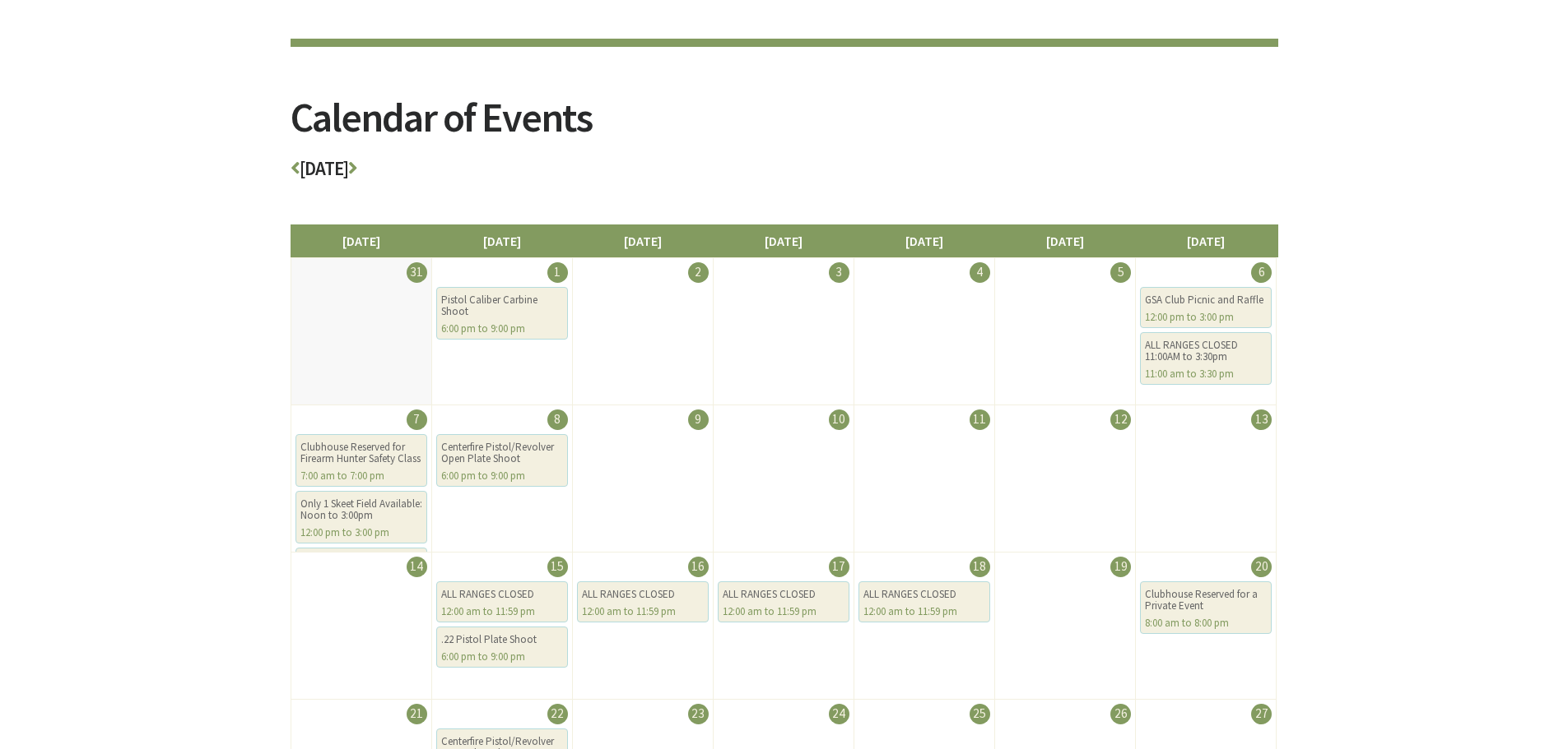
scroll to position [164, 0]
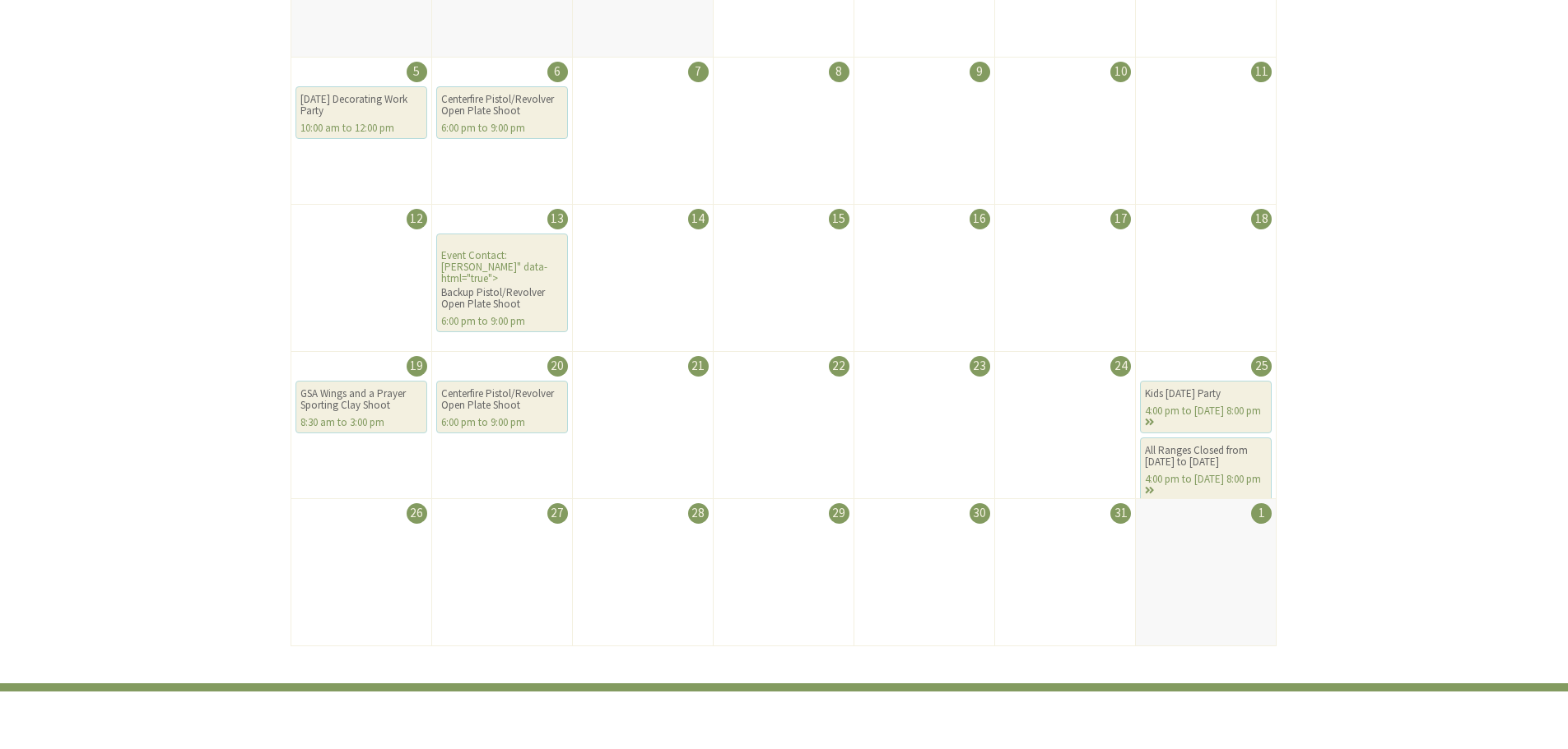
scroll to position [493, 0]
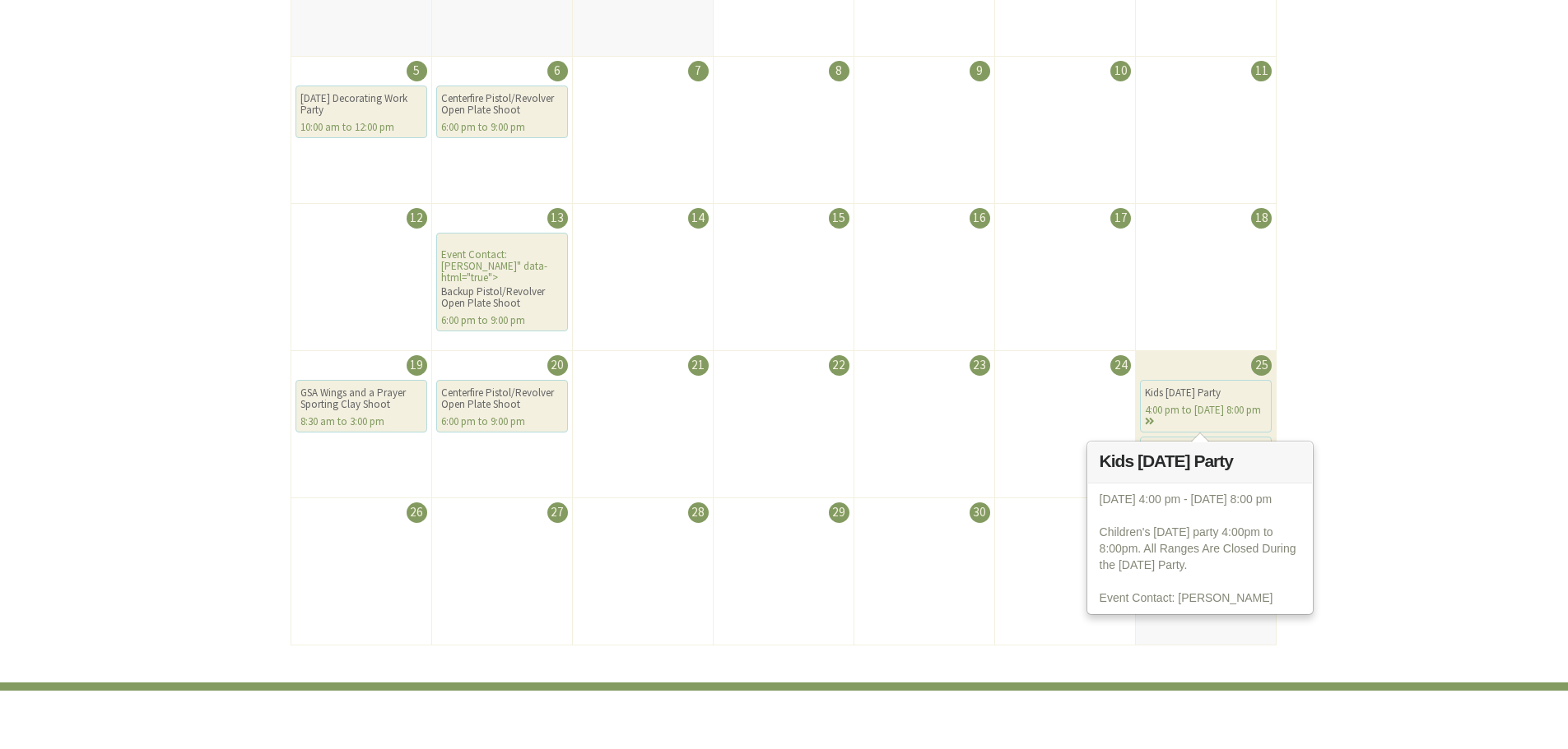
click at [1239, 410] on div "4:00 pm to [DATE] 8:00 pm" at bounding box center [1205, 416] width 122 height 23
click at [1197, 402] on div "Kids [DATE] Party 4:00 pm to [DATE] 8:00 pm" at bounding box center [1205, 406] width 131 height 53
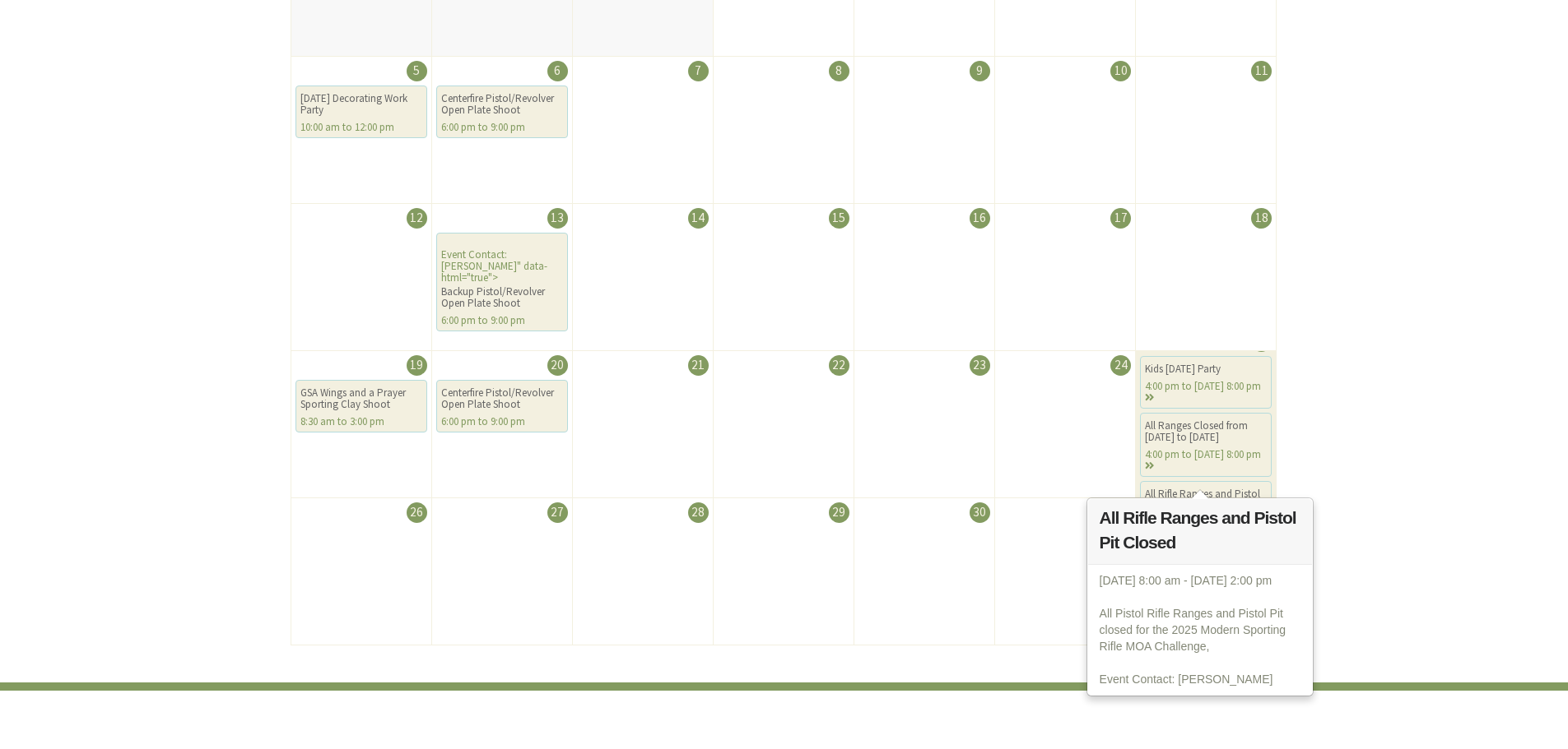
scroll to position [0, 0]
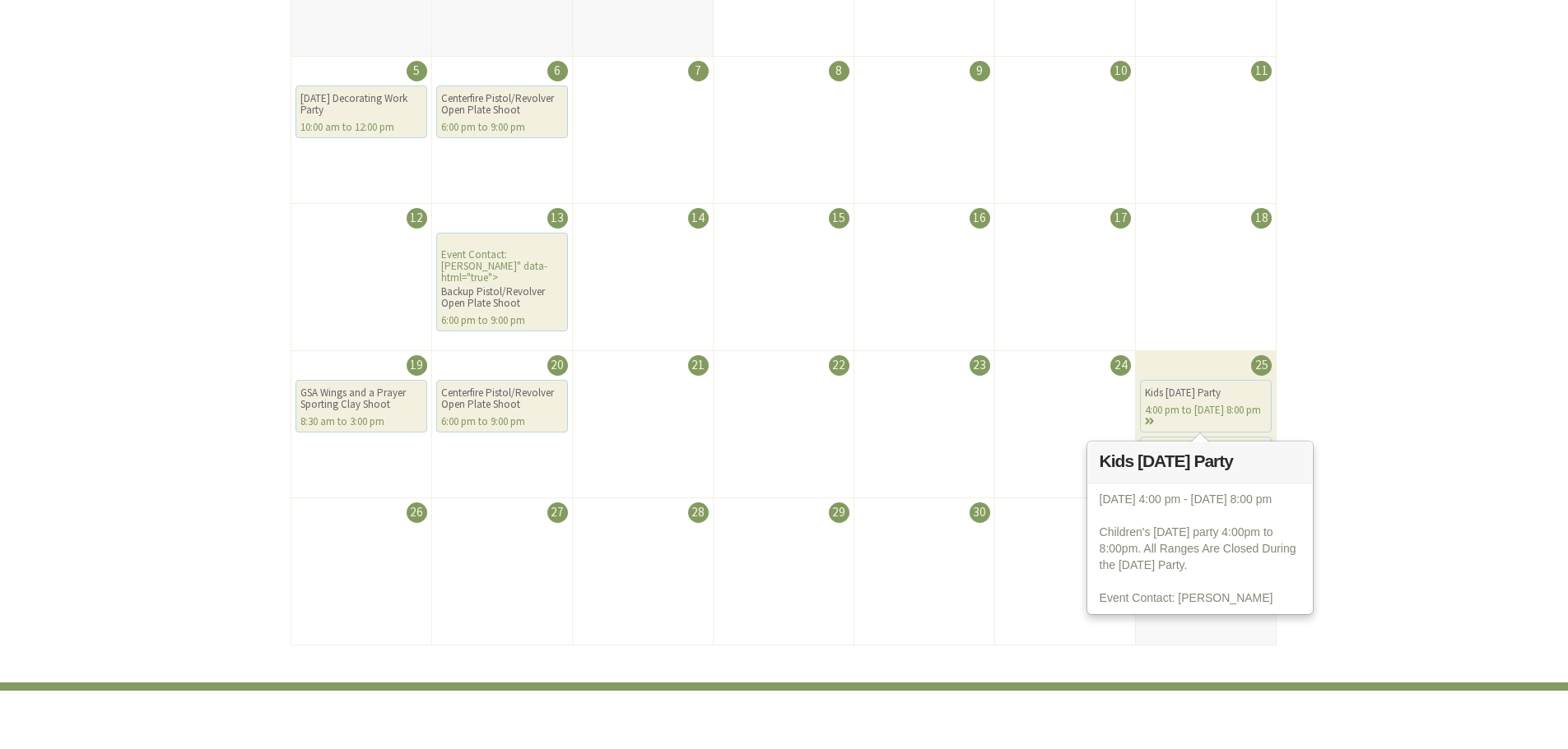
click at [1177, 397] on div "Kids [DATE] Party" at bounding box center [1205, 393] width 122 height 12
